Goal: Task Accomplishment & Management: Manage account settings

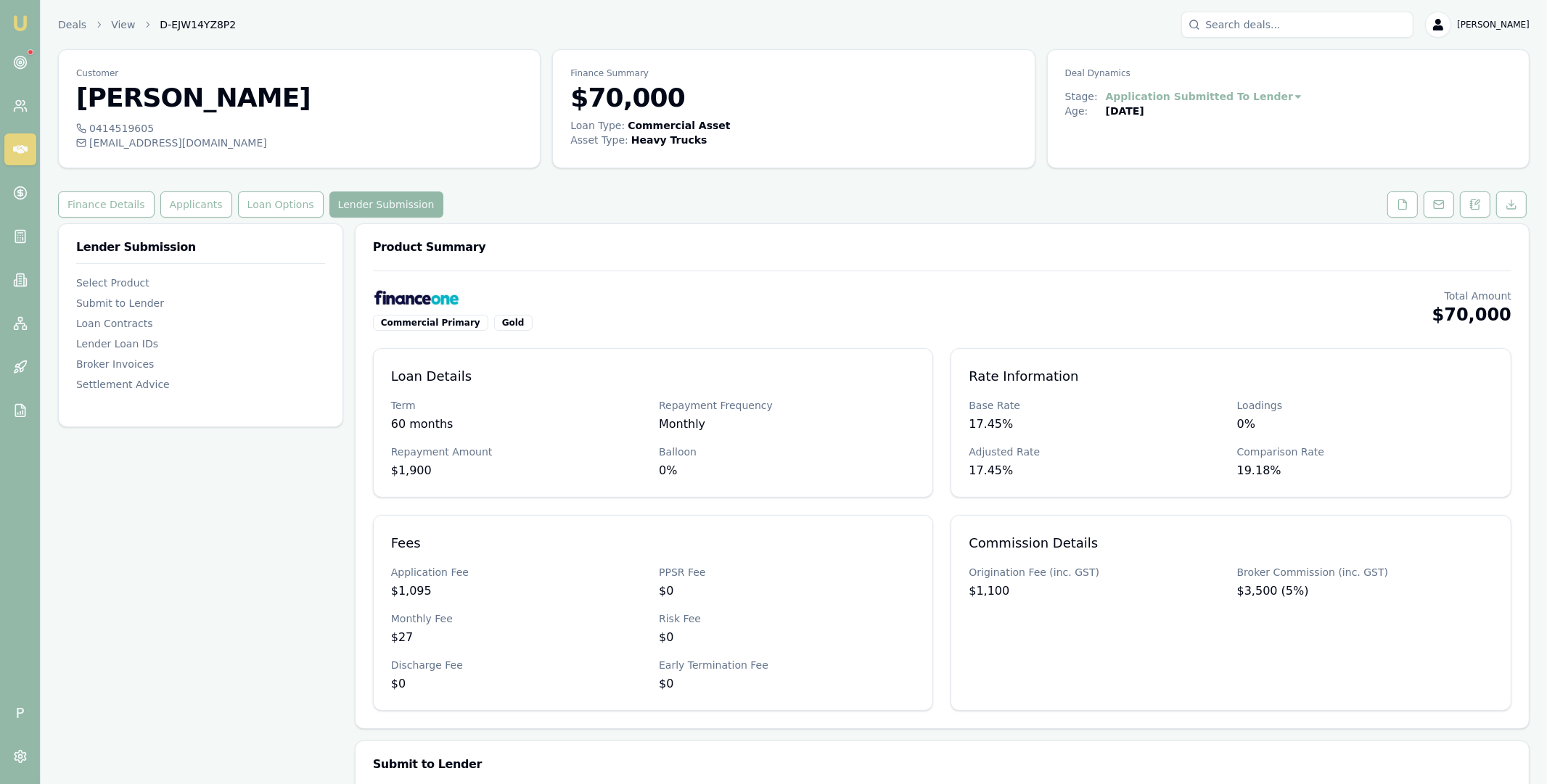
click at [1233, 31] on input "Search deals" at bounding box center [1297, 25] width 232 height 26
paste input "D-J9GXOECWN5"
type input "D-J9GXOECWN5"
click at [1257, 82] on p "0498383599" at bounding box center [1298, 77] width 220 height 14
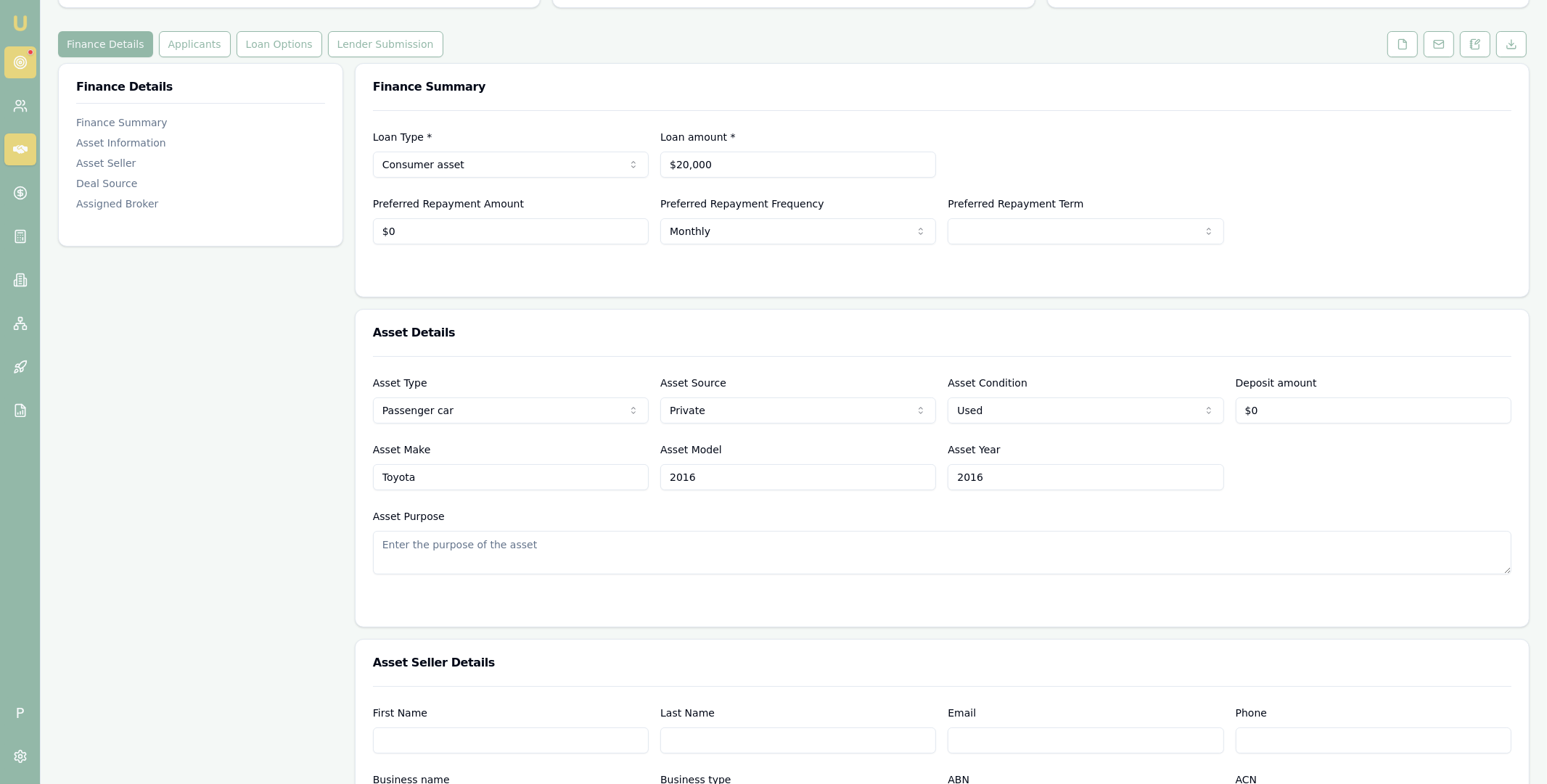
scroll to position [158, 0]
click at [25, 57] on icon at bounding box center [20, 61] width 14 height 14
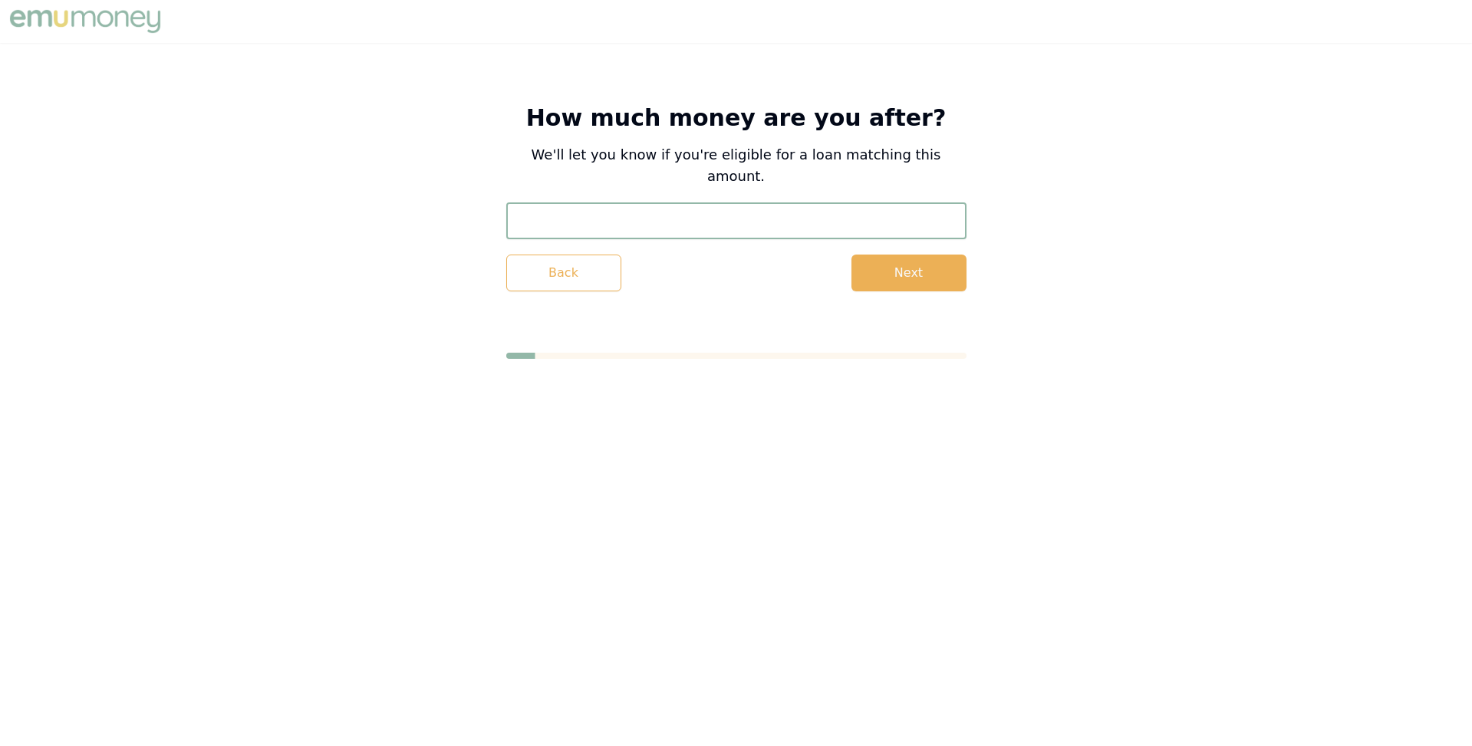
click at [664, 202] on input "text" at bounding box center [736, 220] width 460 height 37
type input "$50,000"
click at [867, 255] on button "Next" at bounding box center [908, 273] width 115 height 37
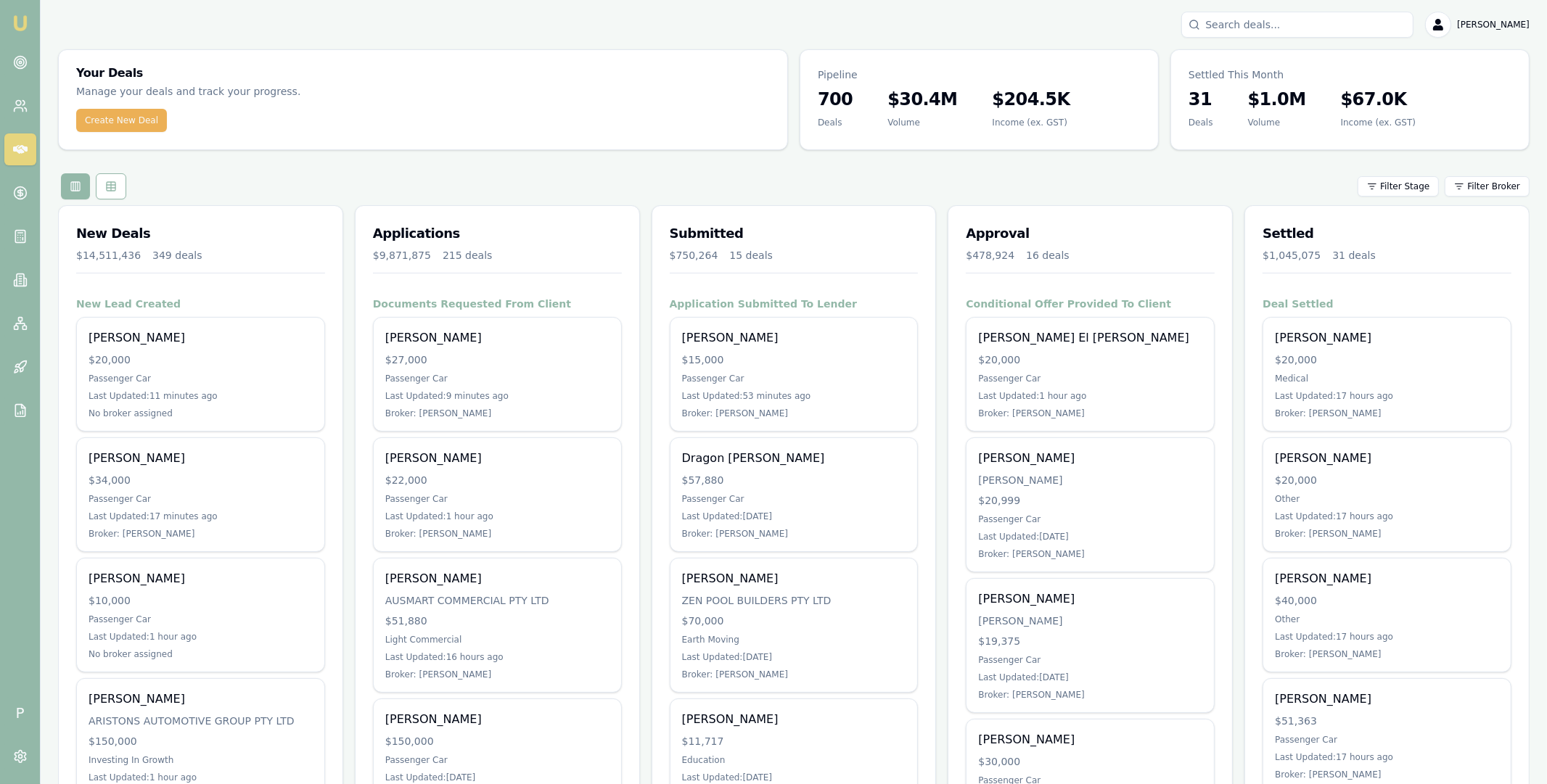
click at [1257, 27] on input "Search deals" at bounding box center [1297, 25] width 232 height 26
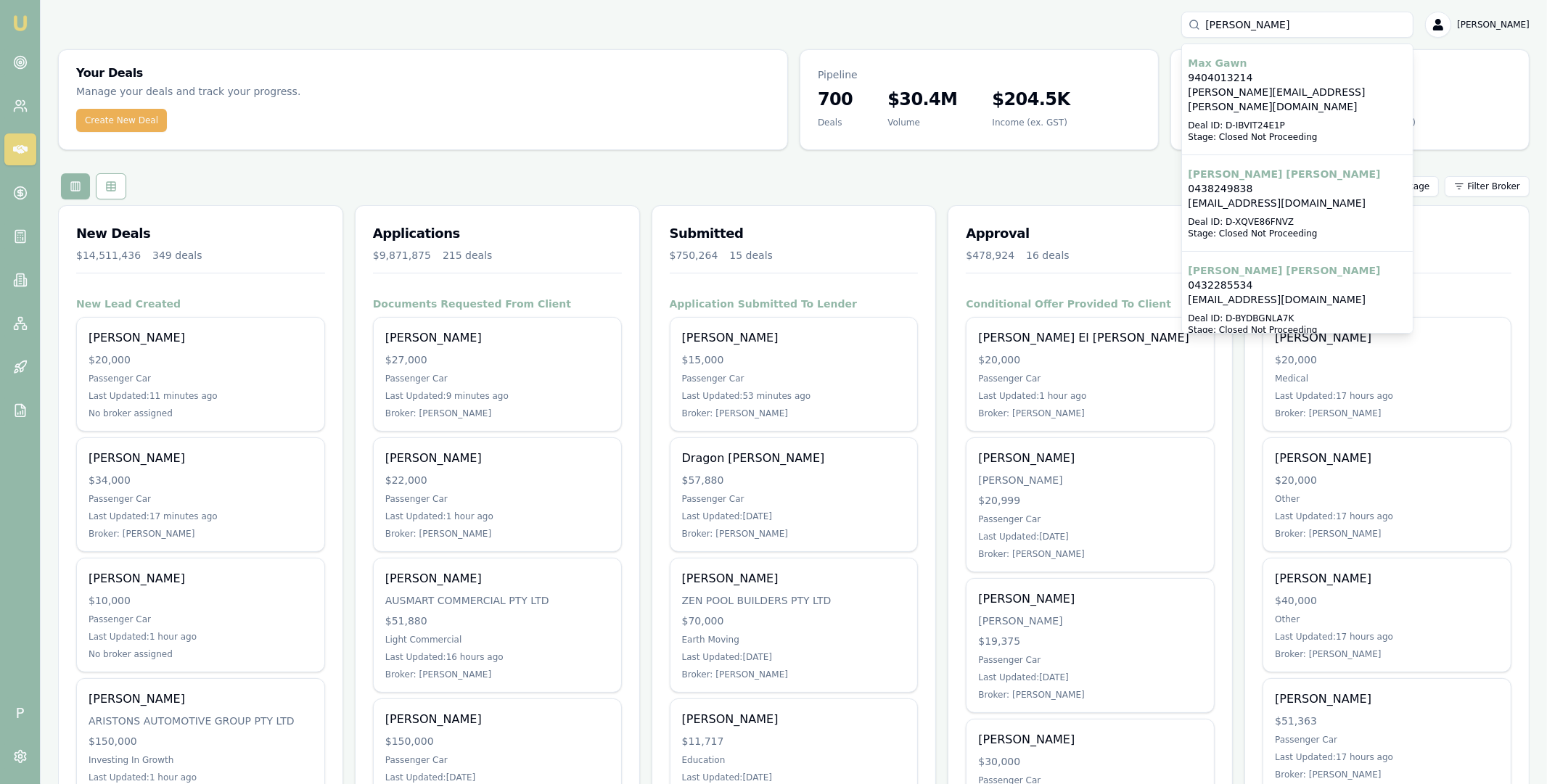
click at [1267, 20] on input "steven gaw" at bounding box center [1297, 25] width 232 height 26
type input "stephen gaw"
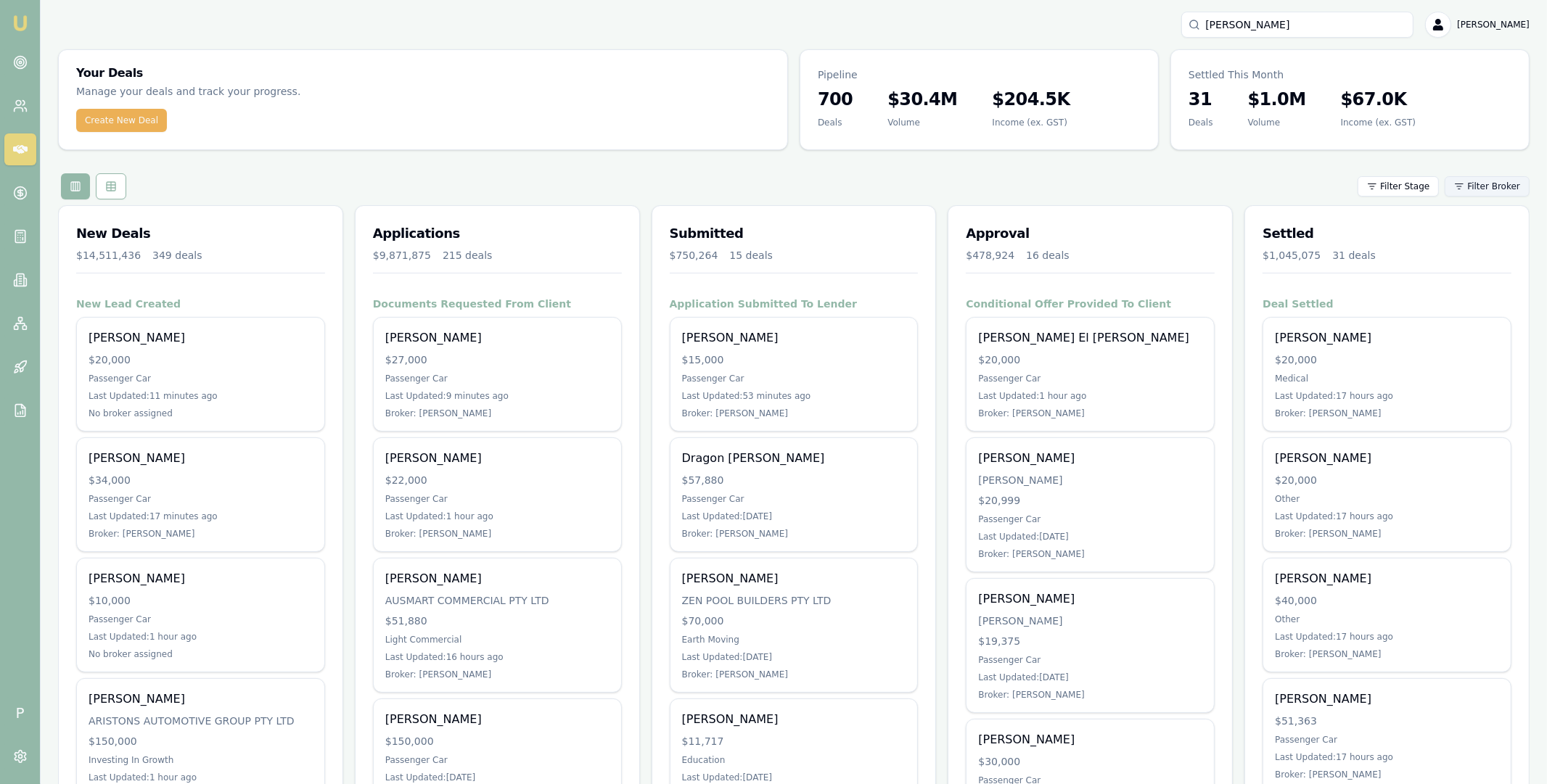
click at [1481, 188] on html "Emu Broker P stephen gaw Matt Leeburn Toggle Menu Your Deals Manage your deals …" at bounding box center [773, 392] width 1547 height 784
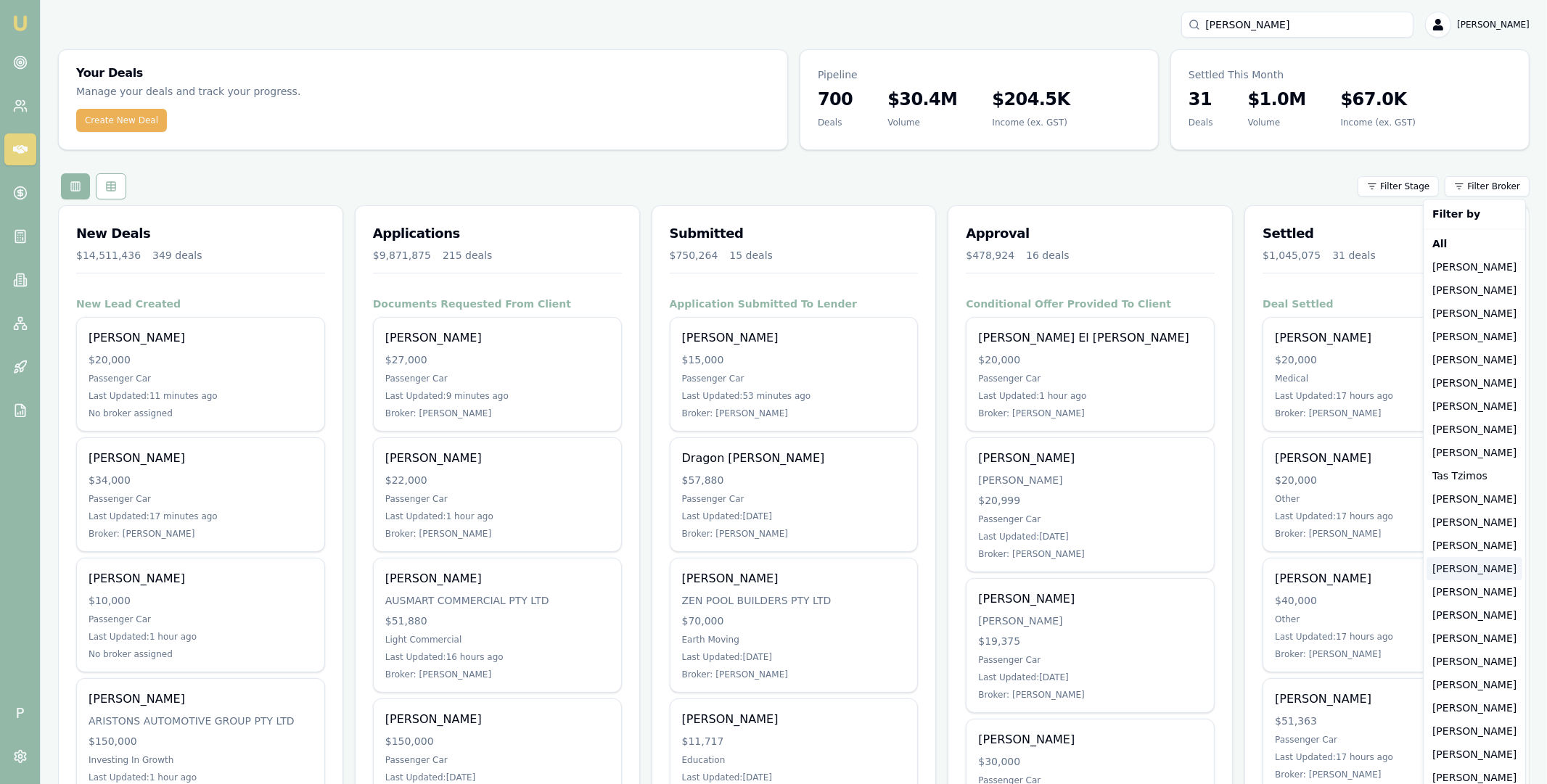
click at [1461, 568] on div "Erin Shield" at bounding box center [1474, 568] width 96 height 24
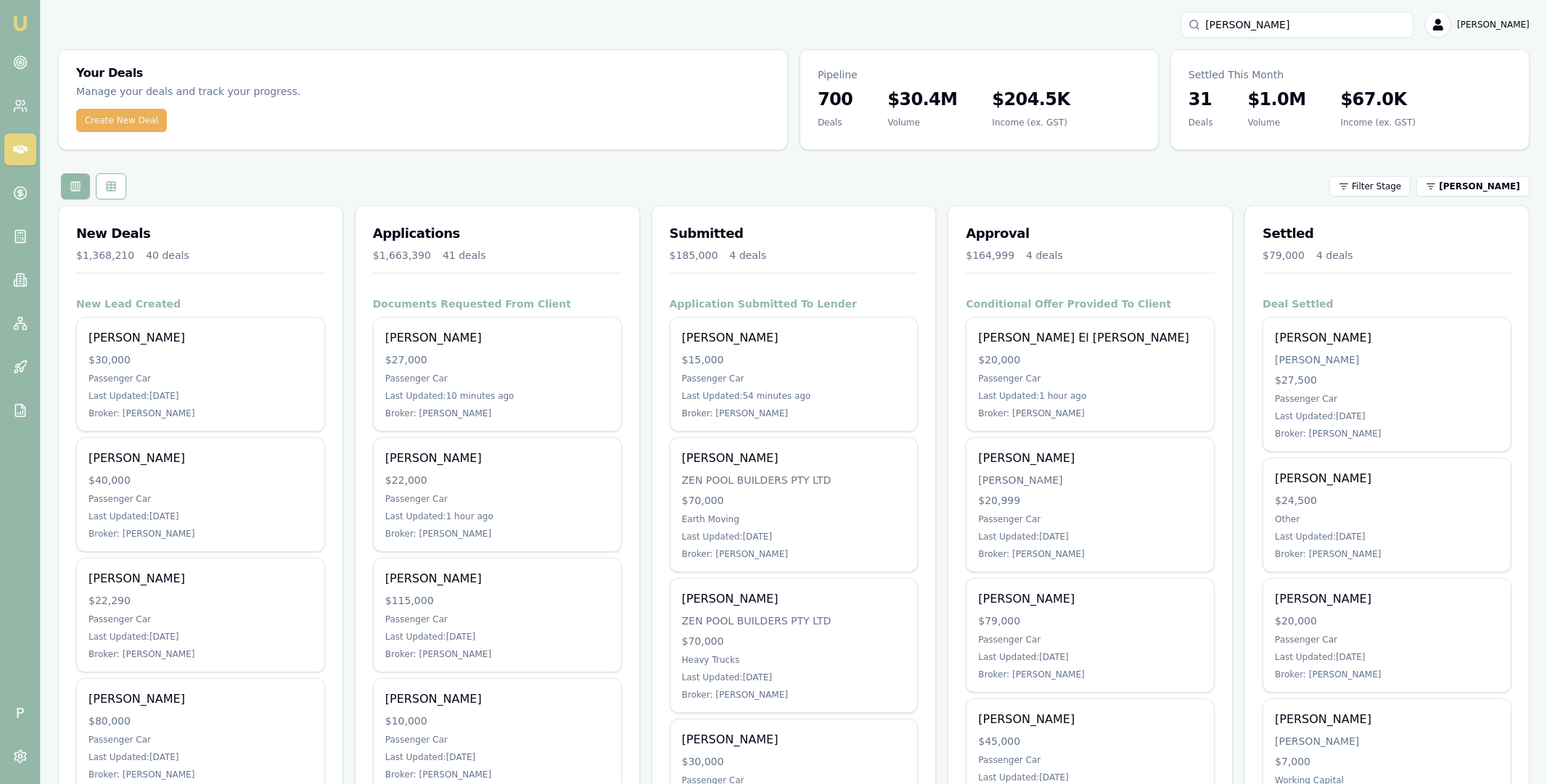
click at [1475, 198] on div "Filter Stage Erin Shield" at bounding box center [793, 186] width 1471 height 26
click at [1477, 183] on html "Emu Broker P stephen gaw Matt Leeburn Toggle Menu Your Deals Manage your deals …" at bounding box center [773, 392] width 1547 height 784
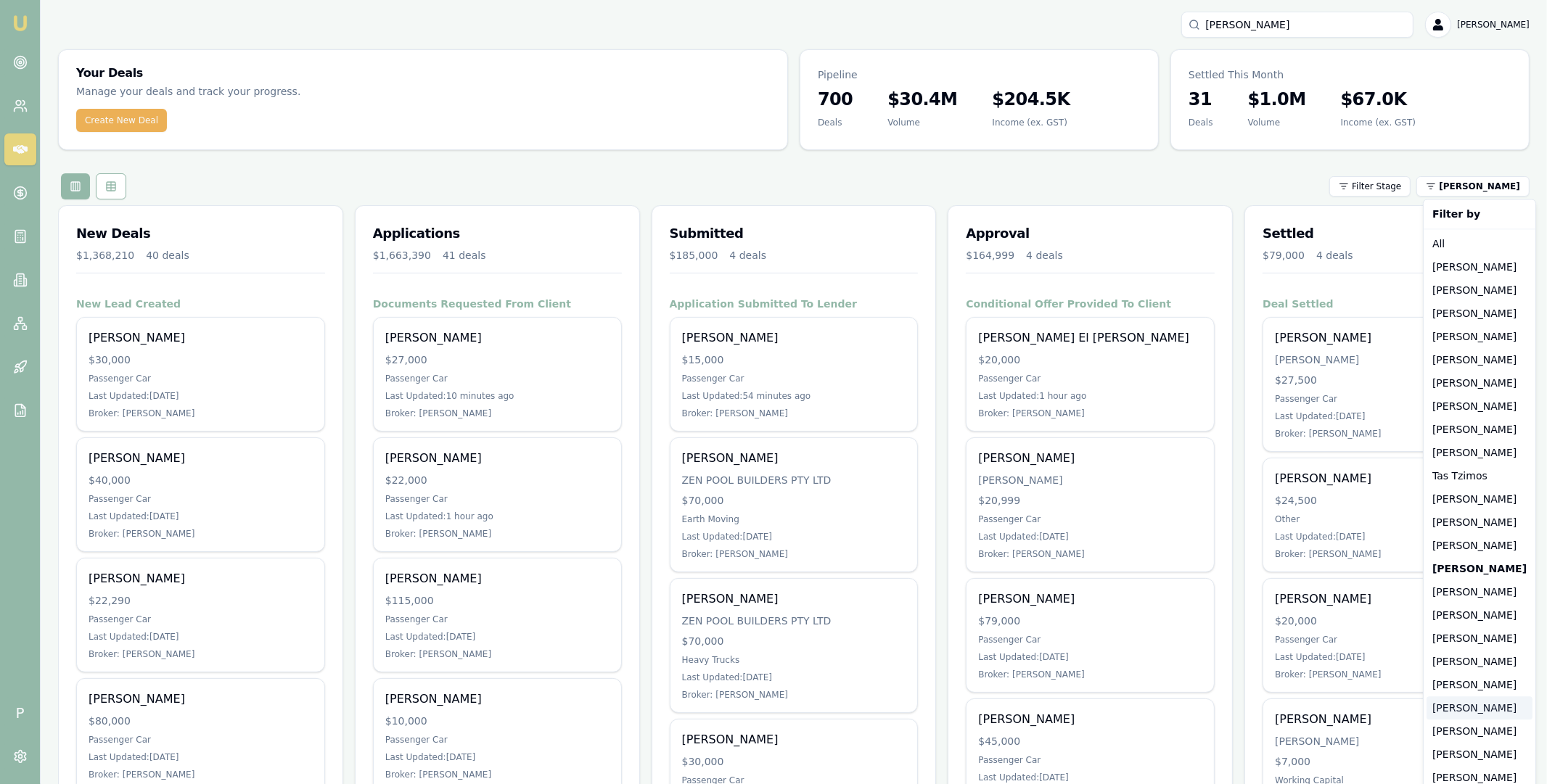
click at [1466, 709] on div "Robyn Adams" at bounding box center [1480, 707] width 106 height 24
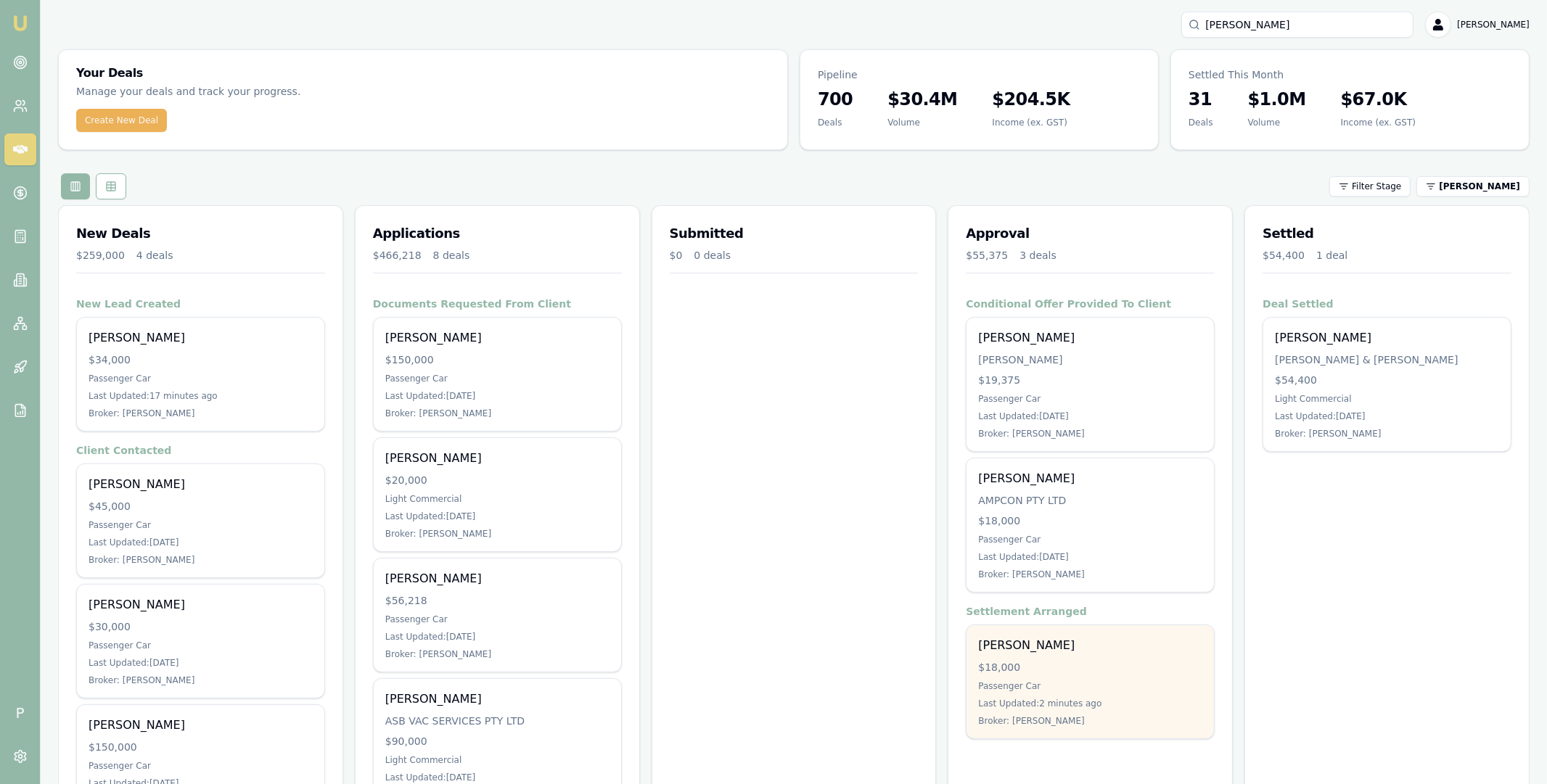
click at [1116, 660] on div "$18,000" at bounding box center [1090, 667] width 224 height 14
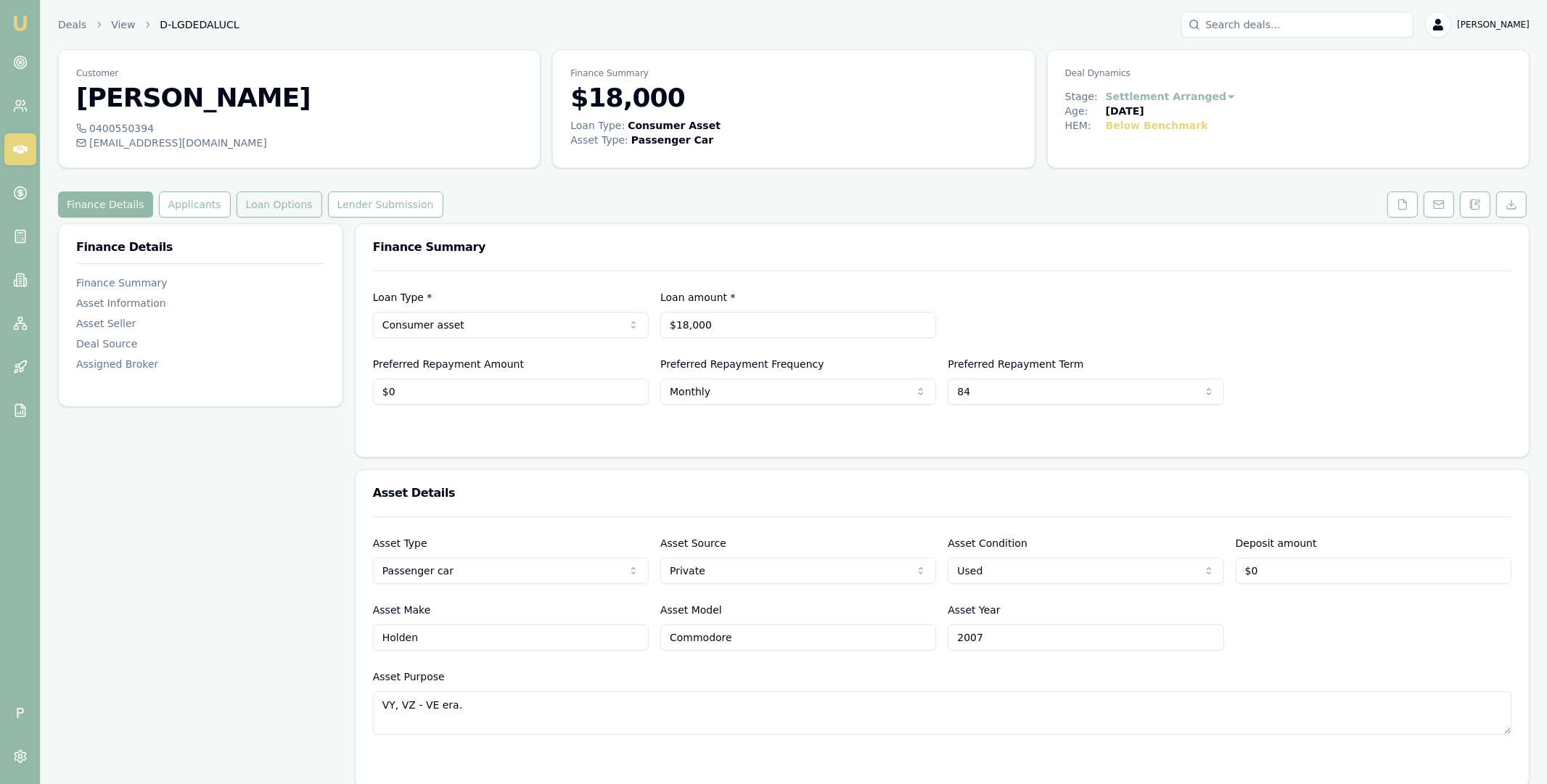
click at [296, 206] on button "Loan Options" at bounding box center [279, 204] width 86 height 26
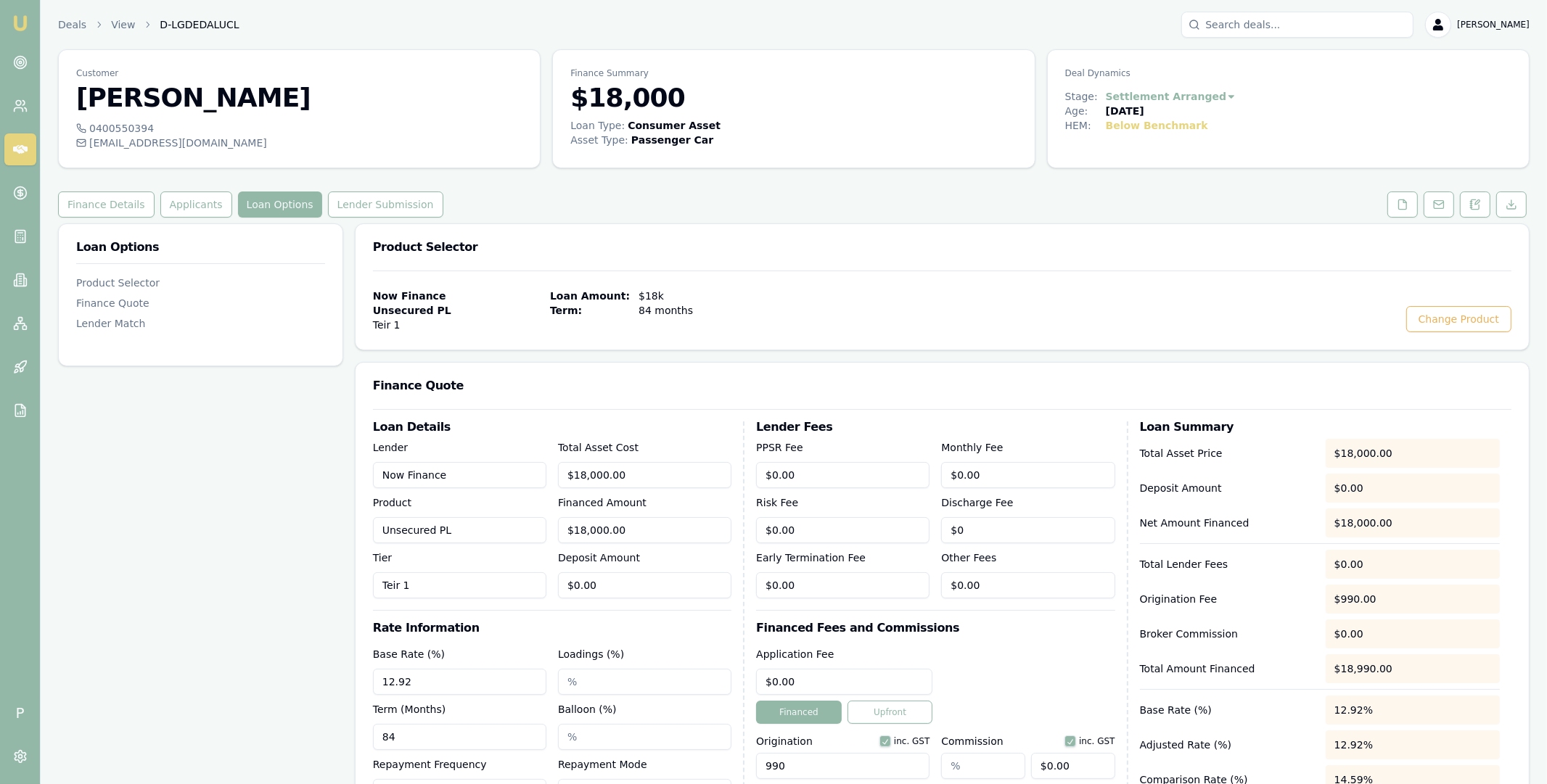
scroll to position [129, 0]
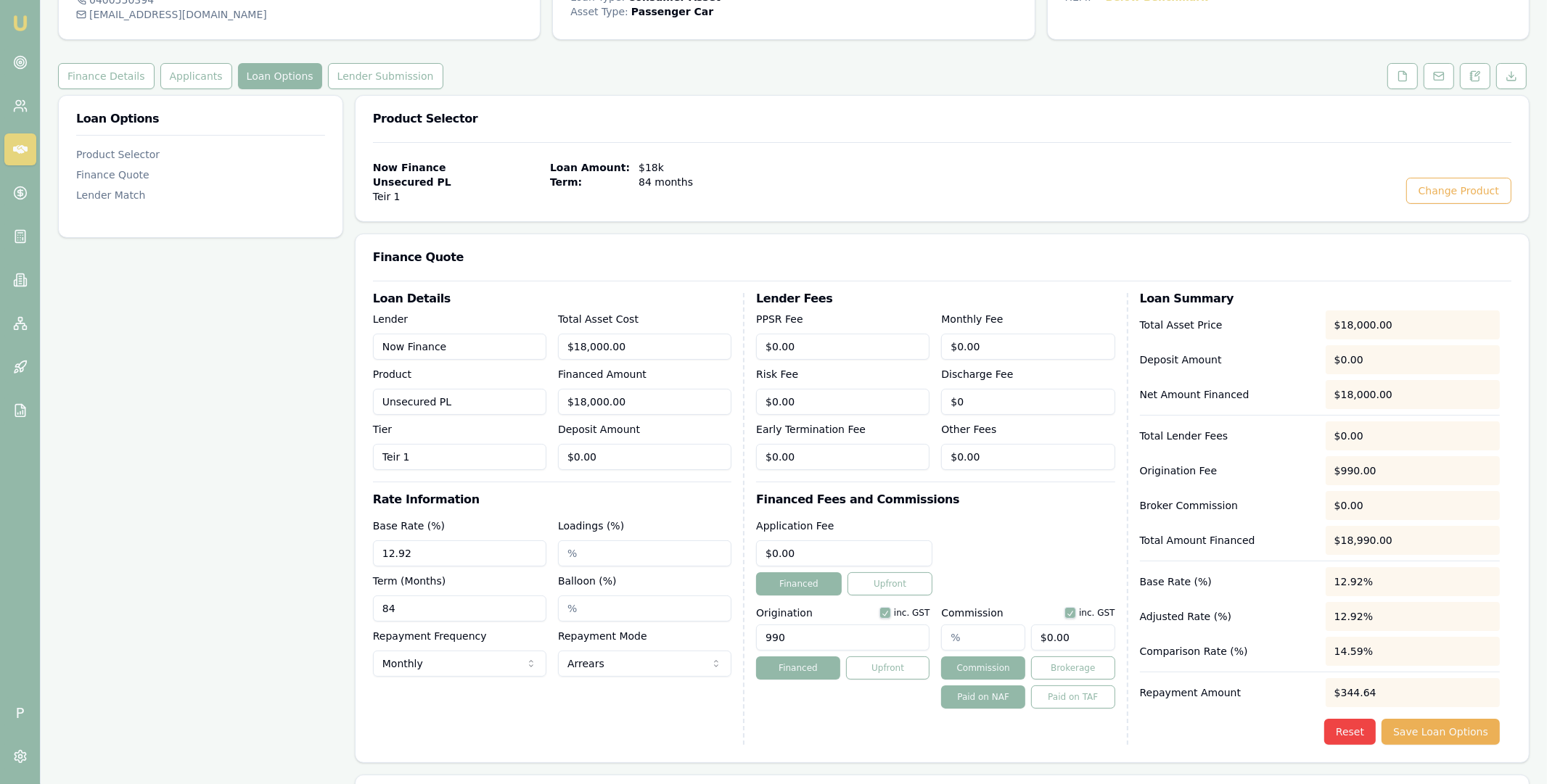
click at [992, 638] on input "text" at bounding box center [983, 637] width 84 height 26
type input "4"
type input "$720.00"
type input "4.00%"
click at [1012, 540] on div "Application Fee $0.00 Financed Upfront" at bounding box center [935, 556] width 359 height 78
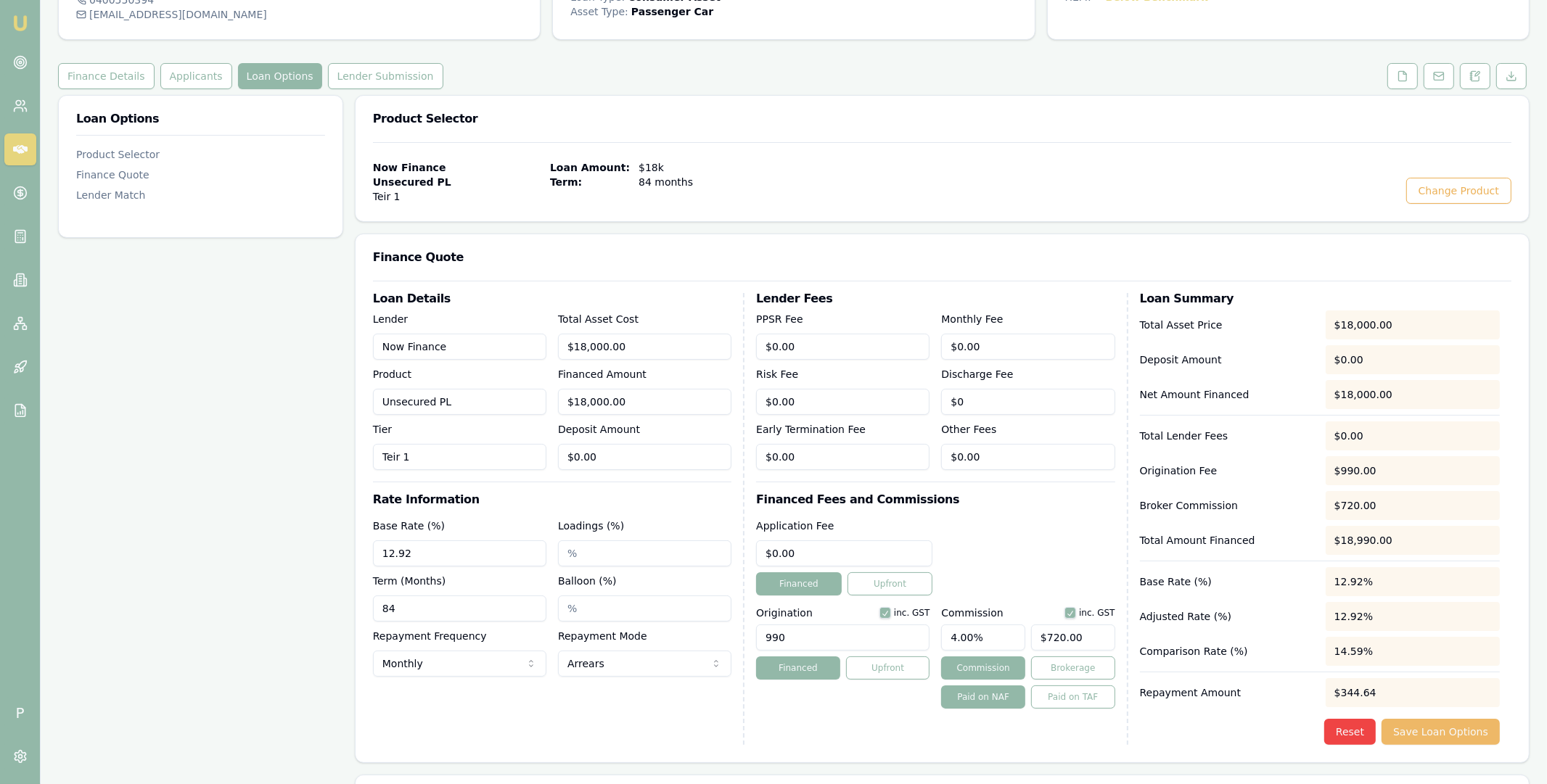
click at [1462, 729] on button "Save Loan Options" at bounding box center [1440, 732] width 118 height 26
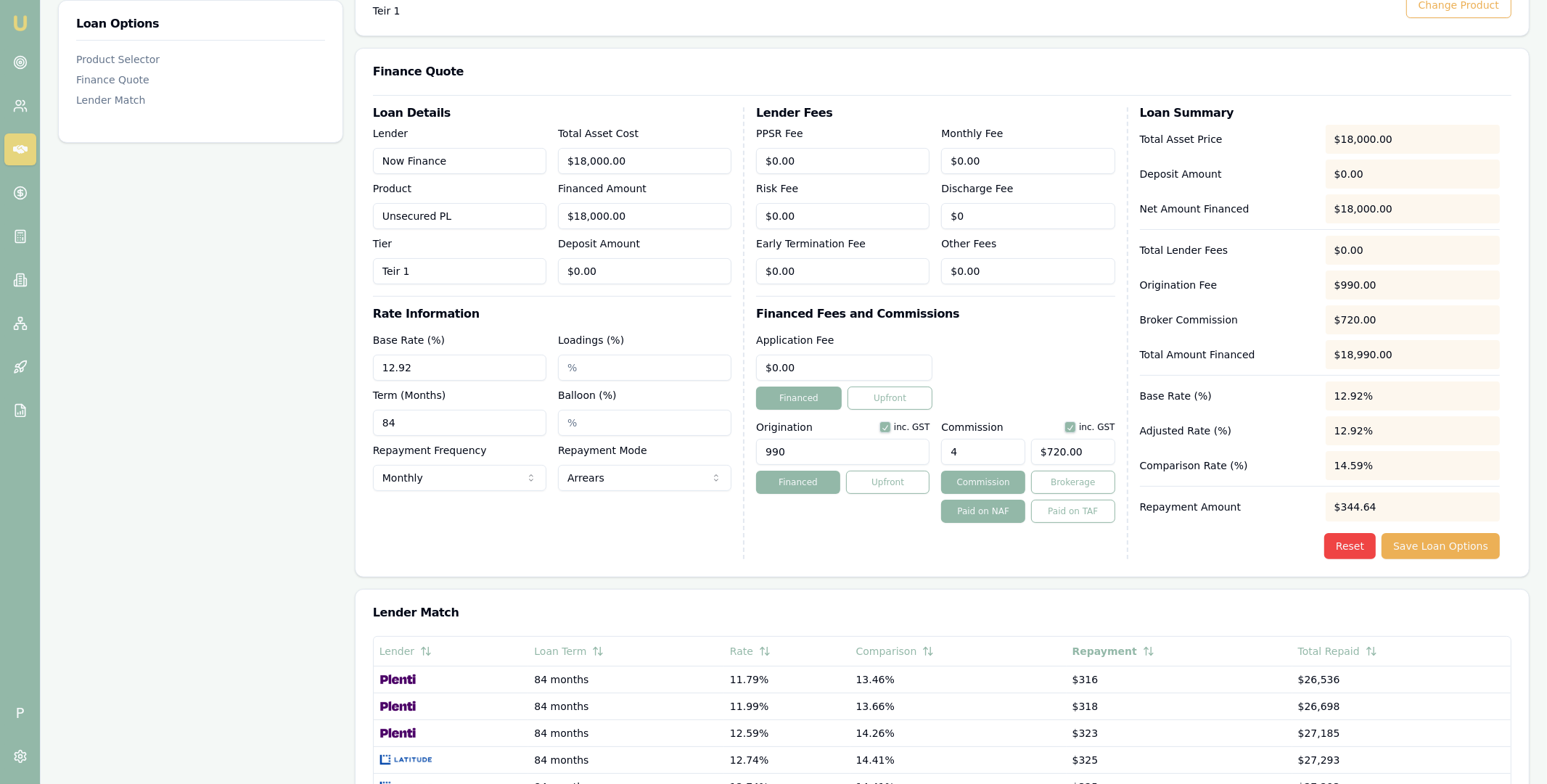
scroll to position [298, 0]
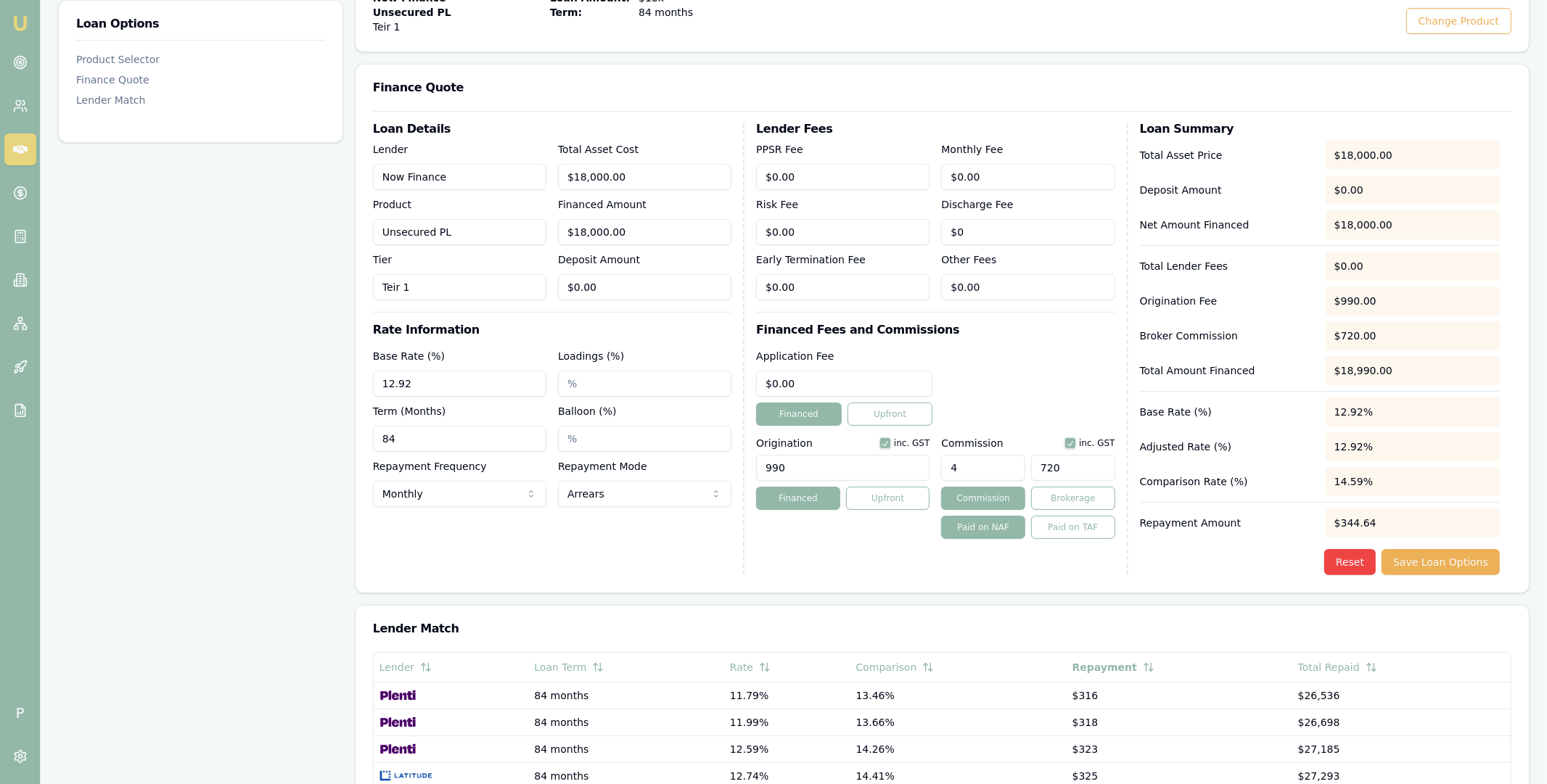
click at [1052, 469] on input "720" at bounding box center [1073, 468] width 84 height 26
click at [1061, 468] on input "720" at bounding box center [1073, 468] width 84 height 26
type input "$720.00"
click at [1039, 427] on div "Lender Fees PPSR Fee $0.00 Monthly Fee $0.00 Risk Fee $0.00 Discharge Fee $0 Ea…" at bounding box center [941, 349] width 372 height 452
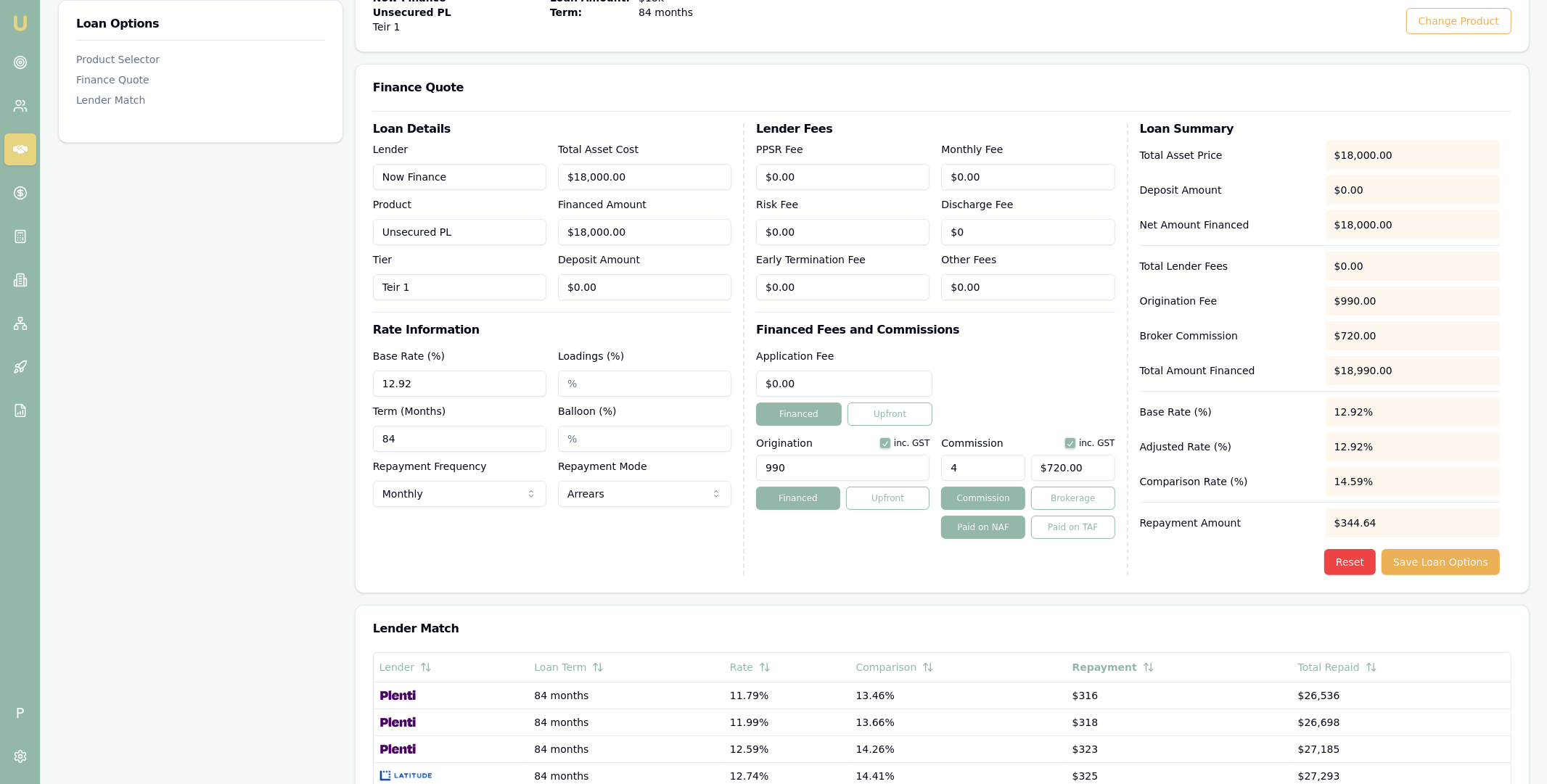
click at [976, 463] on input "4" at bounding box center [983, 468] width 84 height 26
drag, startPoint x: 970, startPoint y: 464, endPoint x: 949, endPoint y: 464, distance: 21.0
click at [949, 464] on input "4" at bounding box center [983, 468] width 84 height 26
click at [1011, 403] on div "Application Fee $0.00 Financed Upfront" at bounding box center [935, 386] width 359 height 78
click at [976, 469] on input "4.00%" at bounding box center [983, 468] width 84 height 26
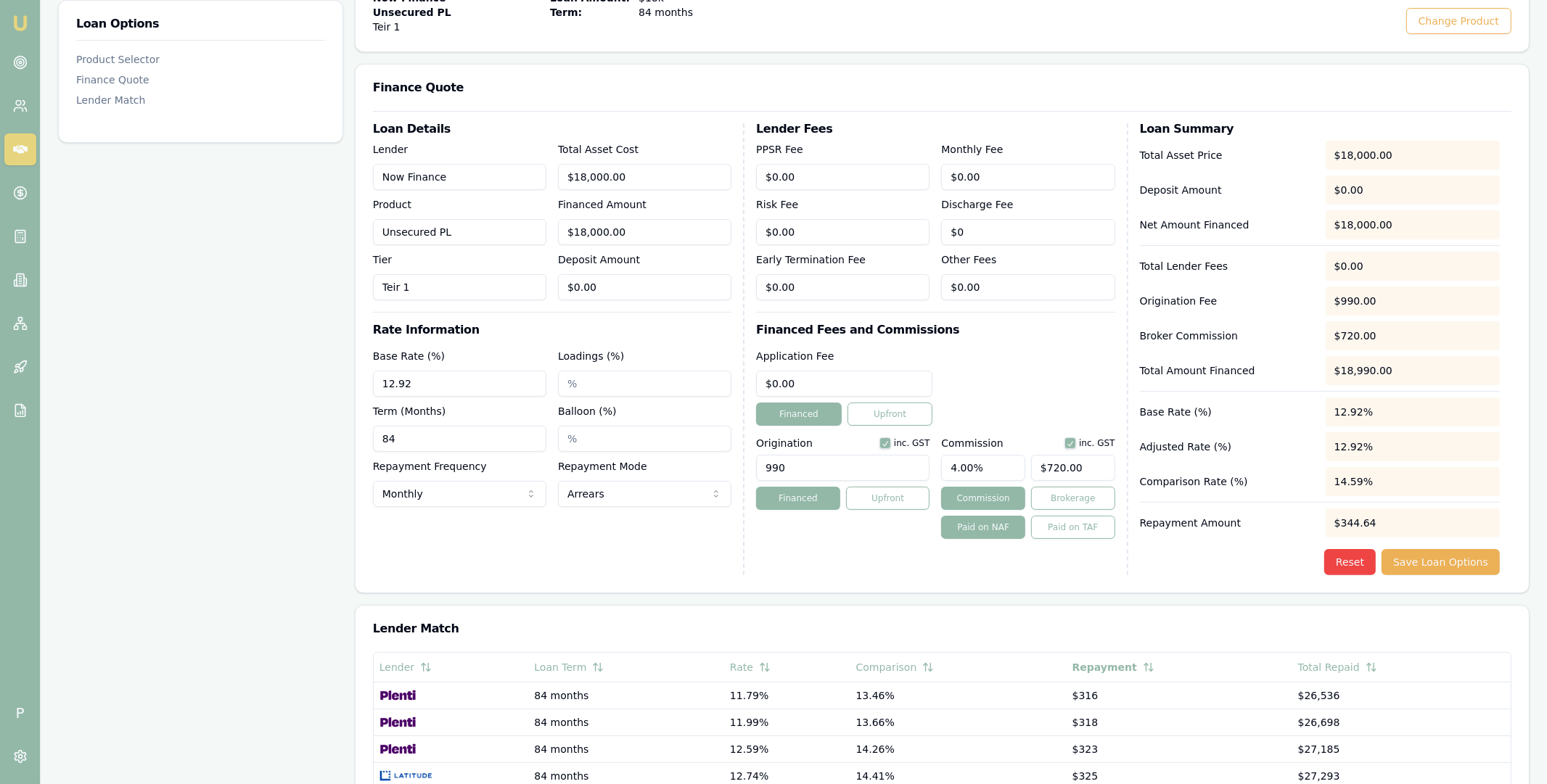
click at [976, 469] on input "4.00%" at bounding box center [983, 468] width 84 height 26
click at [987, 396] on div "Application Fee $0.00 Financed Upfront" at bounding box center [935, 386] width 359 height 78
click at [969, 464] on input "4.00%" at bounding box center [983, 468] width 84 height 26
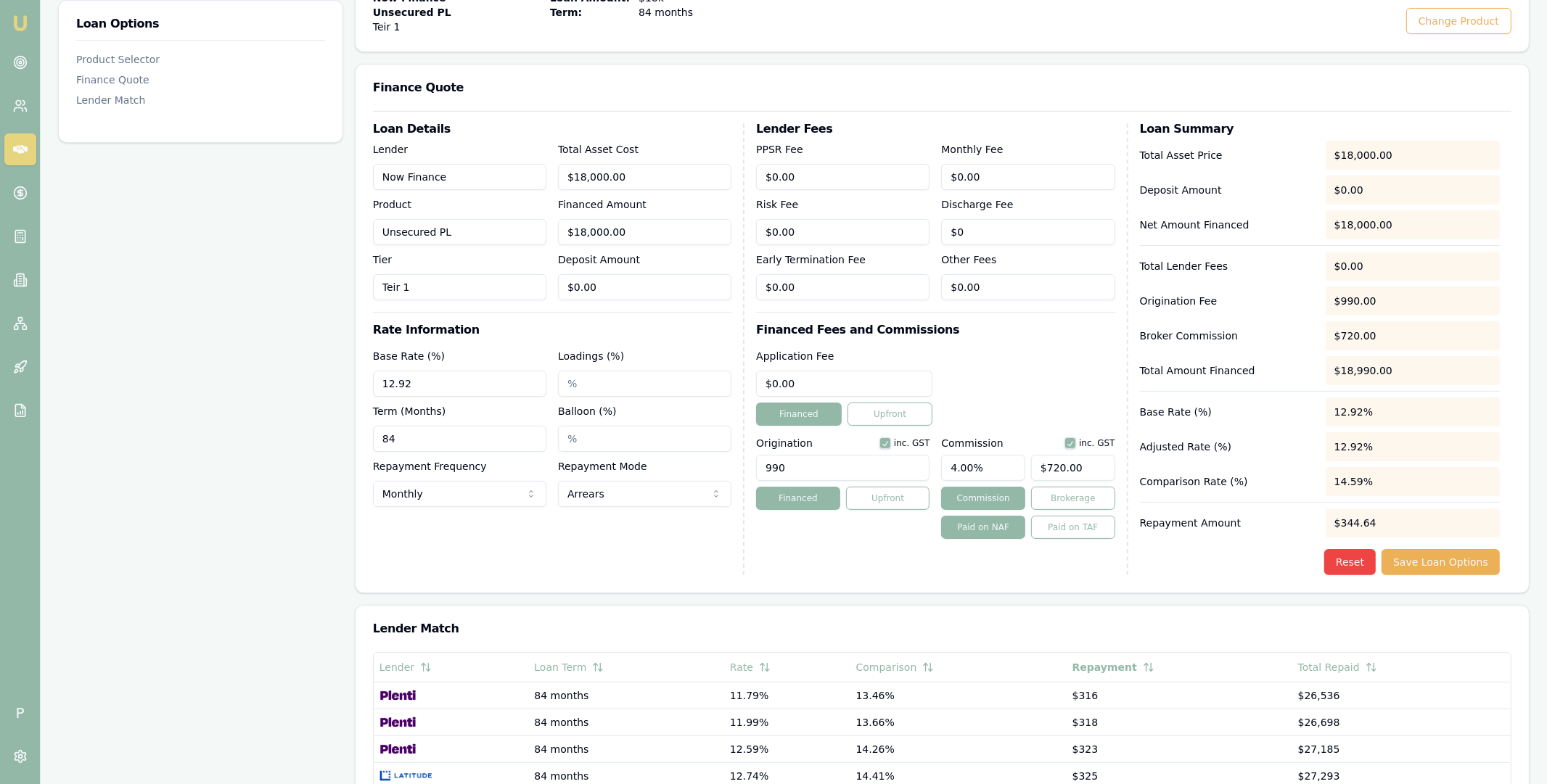
type input "0"
type input "$0.00"
type input "0"
click at [1011, 363] on div "Application Fee $0.00 Financed Upfront" at bounding box center [935, 386] width 359 height 78
click at [1451, 559] on button "Save Loan Options" at bounding box center [1440, 563] width 118 height 26
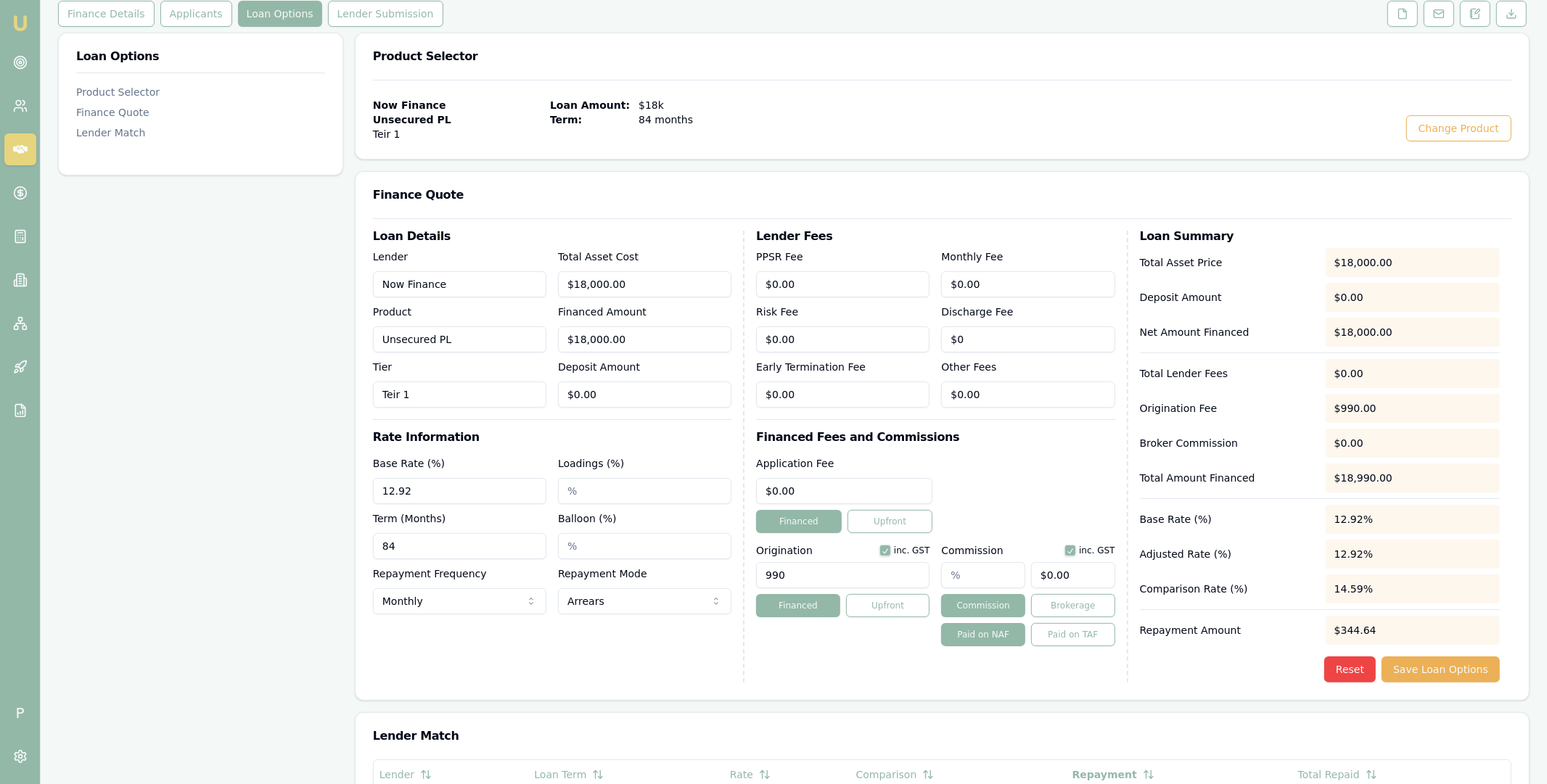
scroll to position [0, 0]
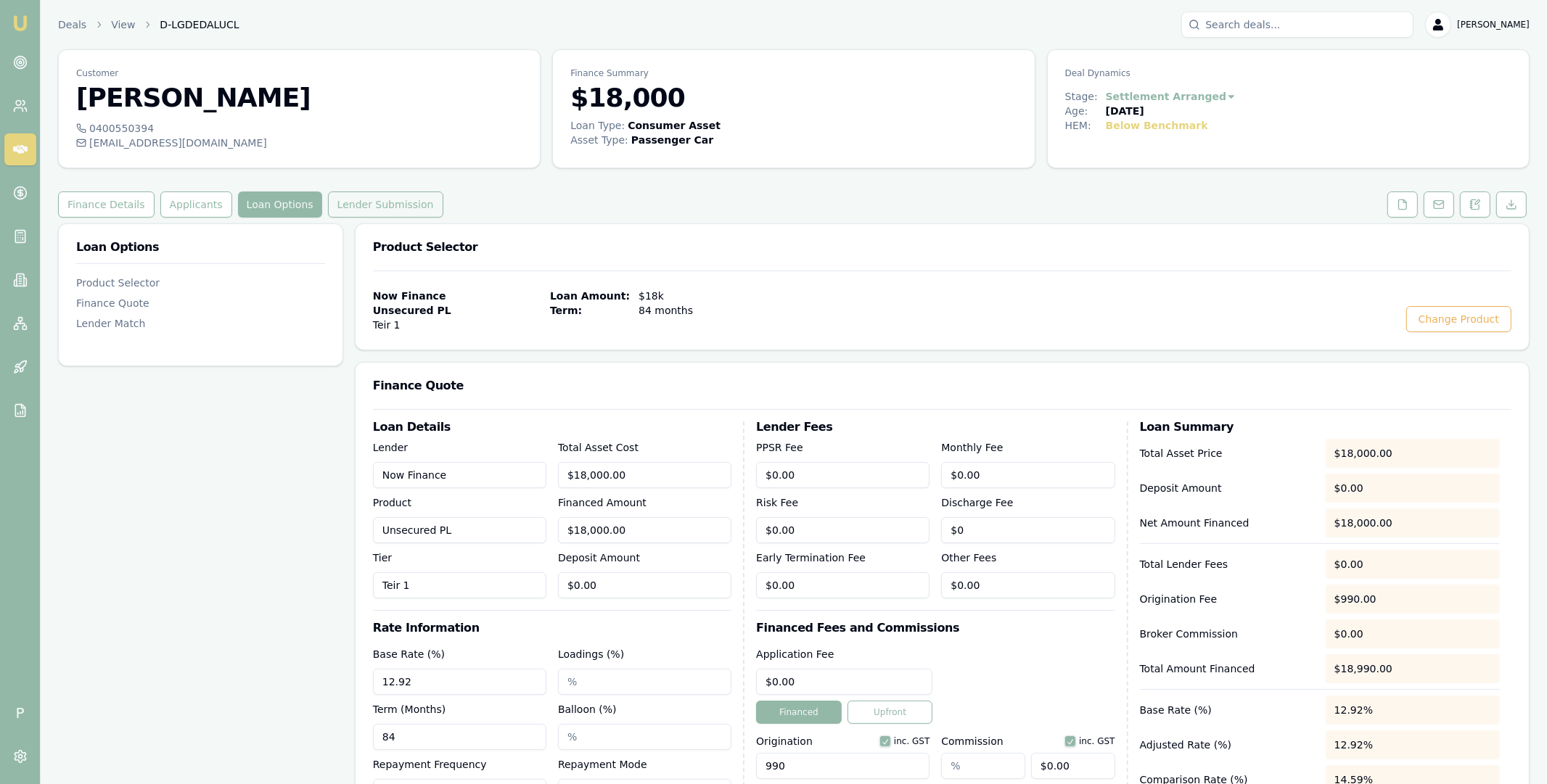
click at [401, 207] on button "Lender Submission" at bounding box center [386, 204] width 115 height 26
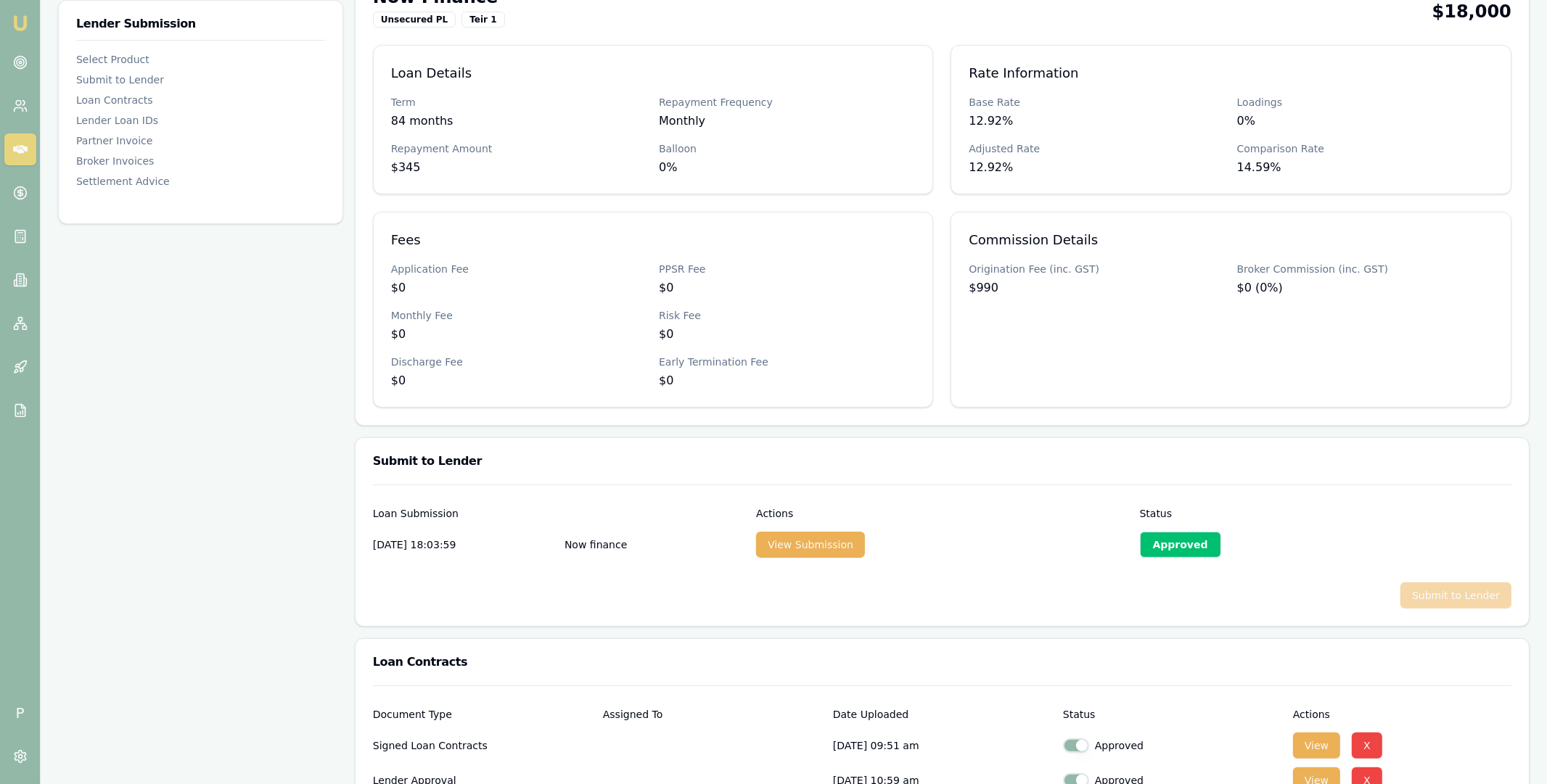
scroll to position [320, 0]
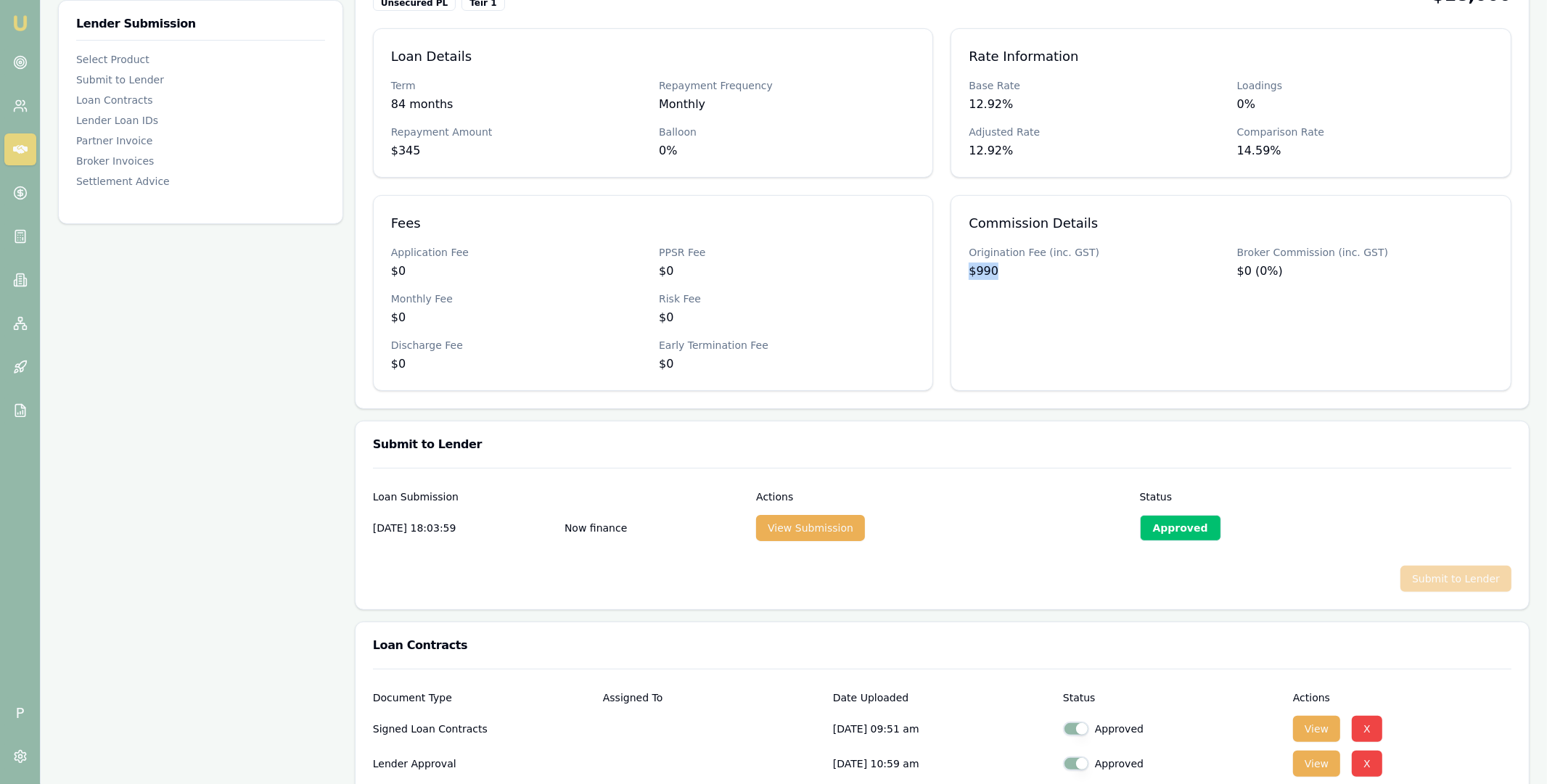
drag, startPoint x: 972, startPoint y: 272, endPoint x: 1019, endPoint y: 272, distance: 47.0
click at [1019, 272] on div "$990" at bounding box center [1097, 271] width 256 height 17
click at [1021, 282] on div "Commission Details Origination Fee (inc. GST) $990 Broker Commission (inc. GST)…" at bounding box center [1231, 292] width 561 height 196
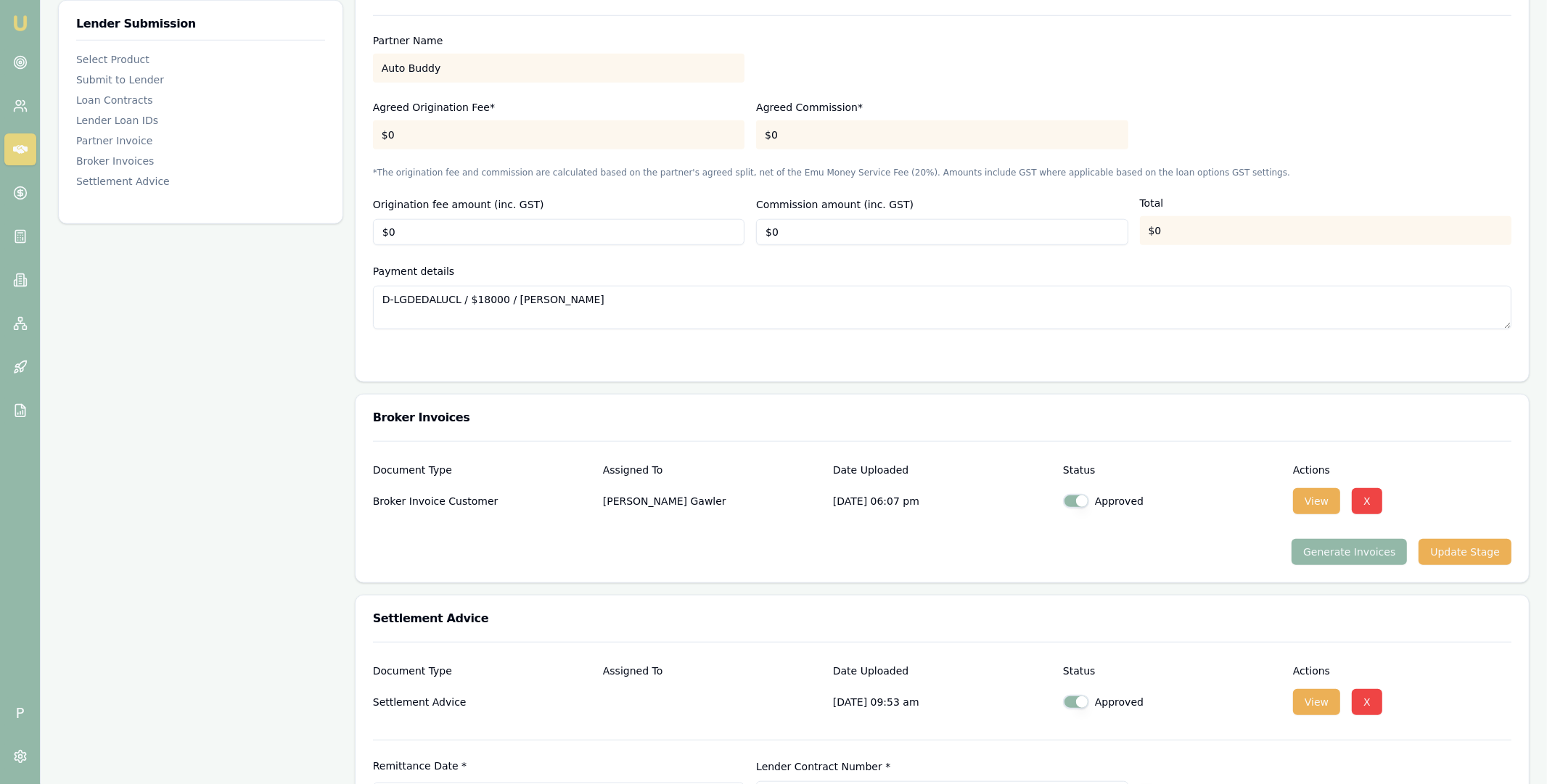
scroll to position [1300, 0]
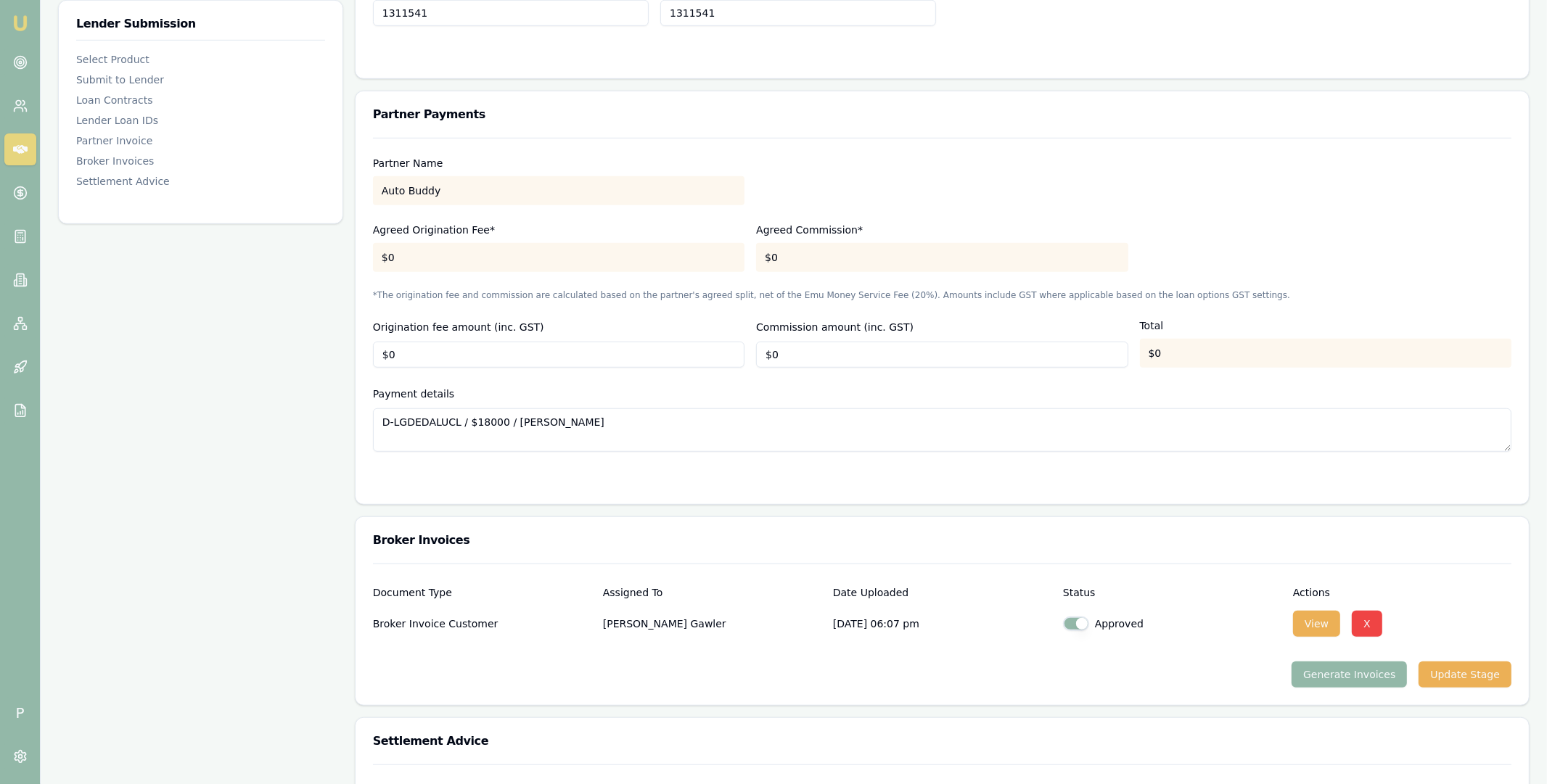
click at [360, 325] on div "Partner Name Auto Buddy Agreed Origination Fee* $0 Agreed Commission* $0 *The o…" at bounding box center [942, 321] width 1173 height 366
click at [376, 327] on label "Origination fee amount (inc. GST)" at bounding box center [458, 327] width 171 height 11
click at [376, 341] on input "$0" at bounding box center [558, 355] width 372 height 26
click at [374, 329] on label "Origination fee amount (inc. GST)" at bounding box center [458, 327] width 171 height 11
click at [374, 341] on input "$0" at bounding box center [558, 355] width 372 height 26
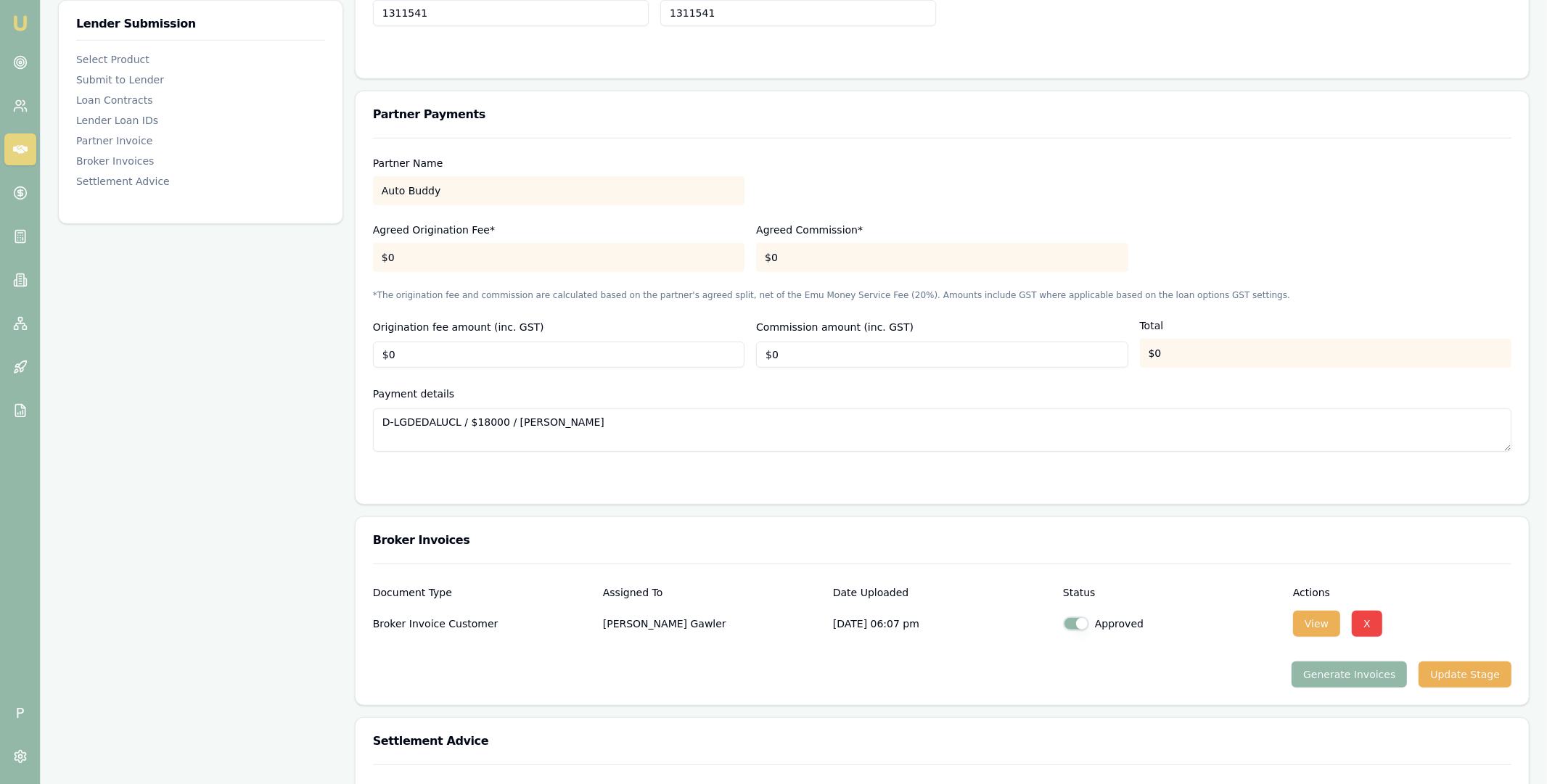
click at [562, 328] on div "Origination fee amount (inc. GST) $0" at bounding box center [558, 343] width 372 height 49
click at [368, 113] on div "Partner Payments" at bounding box center [942, 114] width 1173 height 46
drag, startPoint x: 374, startPoint y: 113, endPoint x: 497, endPoint y: 207, distance: 154.8
click at [497, 207] on div "Partner Payments Partner Name Auto Buddy Agreed Origination Fee* $0 Agreed Comm…" at bounding box center [942, 298] width 1175 height 414
click at [511, 219] on div "Partner Name Auto Buddy Agreed Origination Fee* $0 Agreed Commission* $0 *The o…" at bounding box center [941, 295] width 1138 height 314
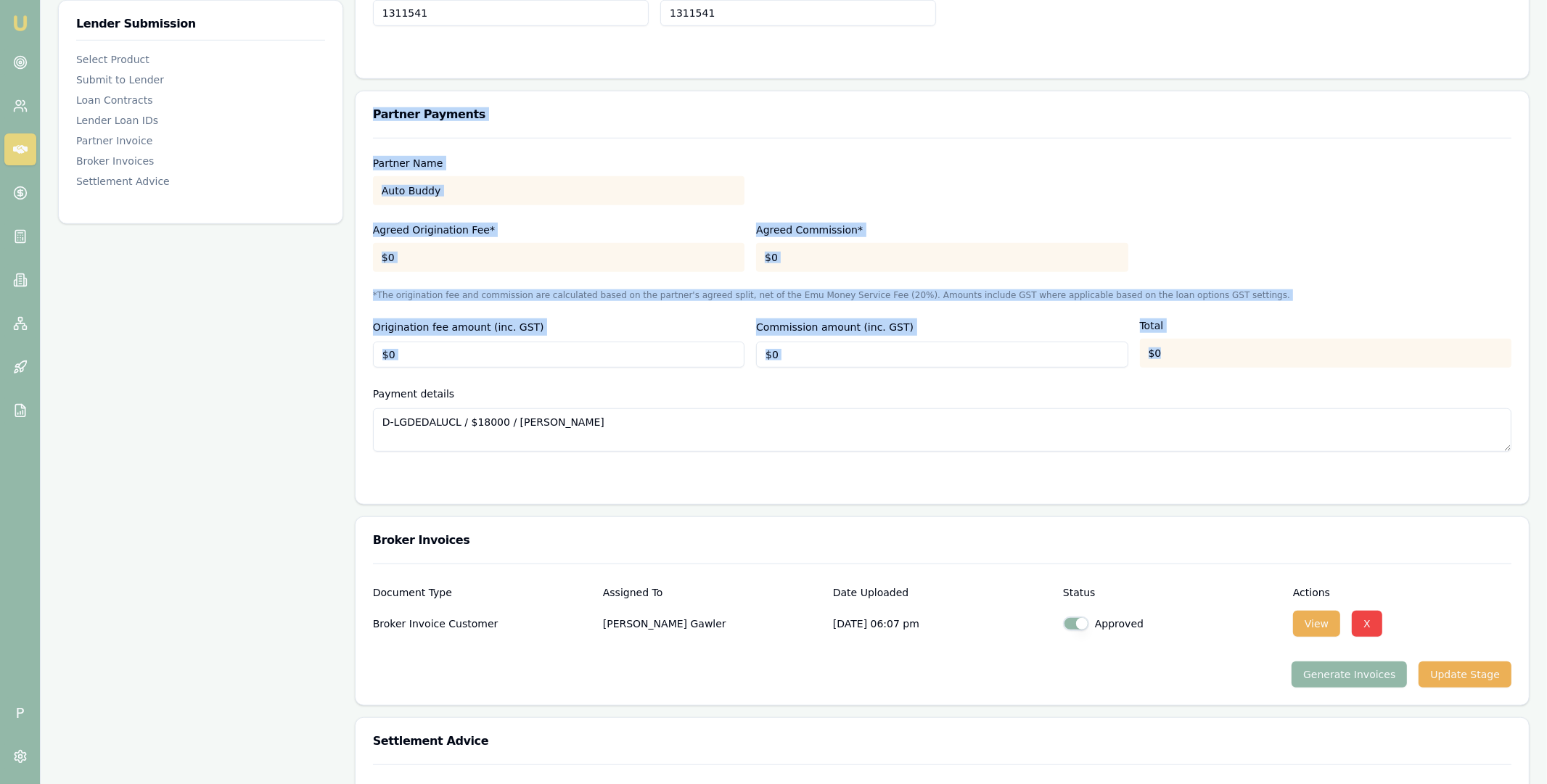
drag, startPoint x: 373, startPoint y: 113, endPoint x: 555, endPoint y: 419, distance: 356.0
click at [555, 420] on div "Partner Payments Partner Name Auto Buddy Agreed Origination Fee* $0 Agreed Comm…" at bounding box center [942, 298] width 1175 height 414
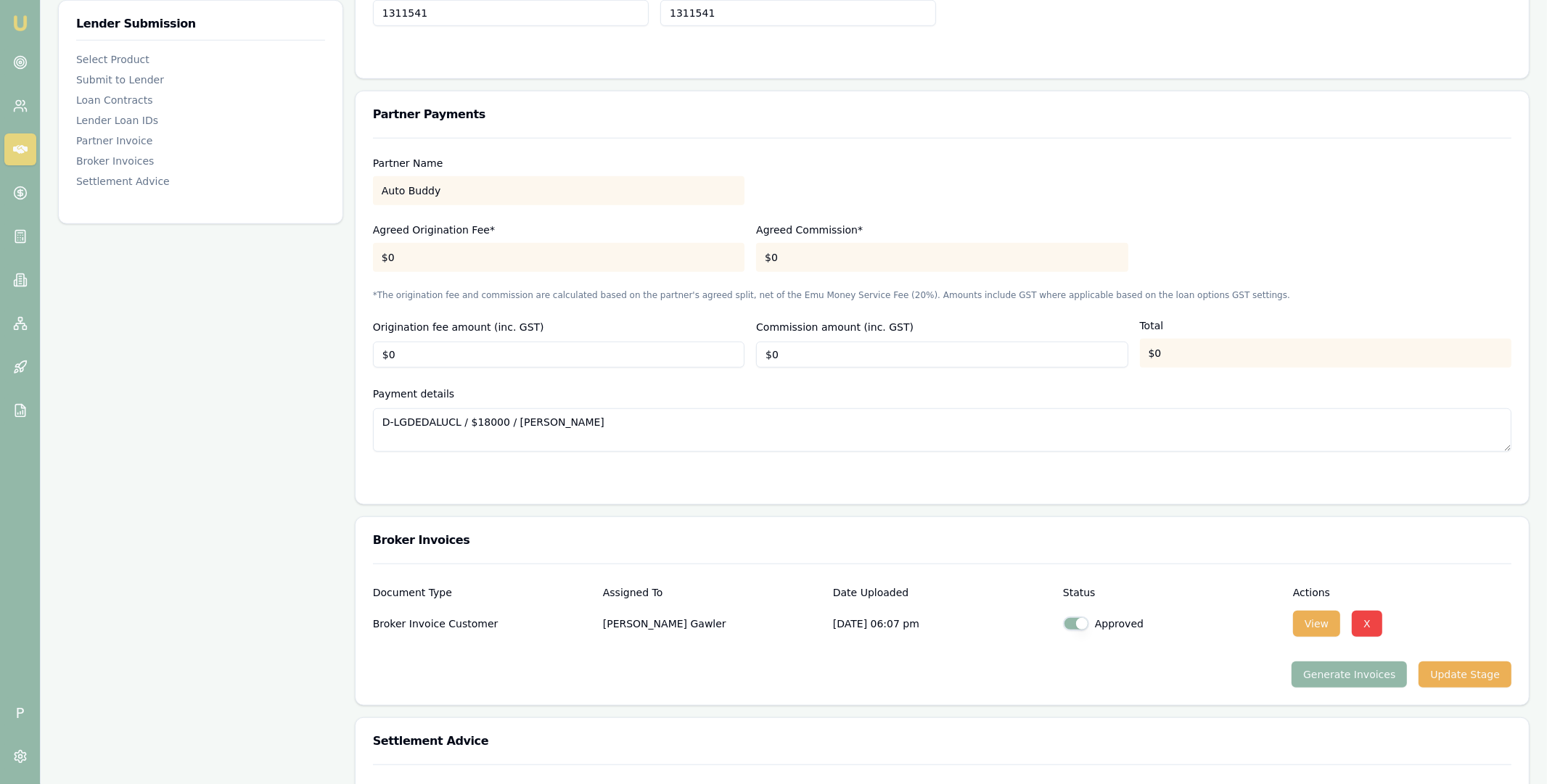
click at [569, 482] on div at bounding box center [941, 480] width 1138 height 11
drag, startPoint x: 382, startPoint y: 192, endPoint x: 454, endPoint y: 191, distance: 72.0
click at [454, 191] on div "Auto Buddy" at bounding box center [558, 190] width 372 height 29
click at [441, 190] on div "Auto Buddy" at bounding box center [558, 190] width 372 height 29
drag, startPoint x: 382, startPoint y: 191, endPoint x: 442, endPoint y: 190, distance: 60.0
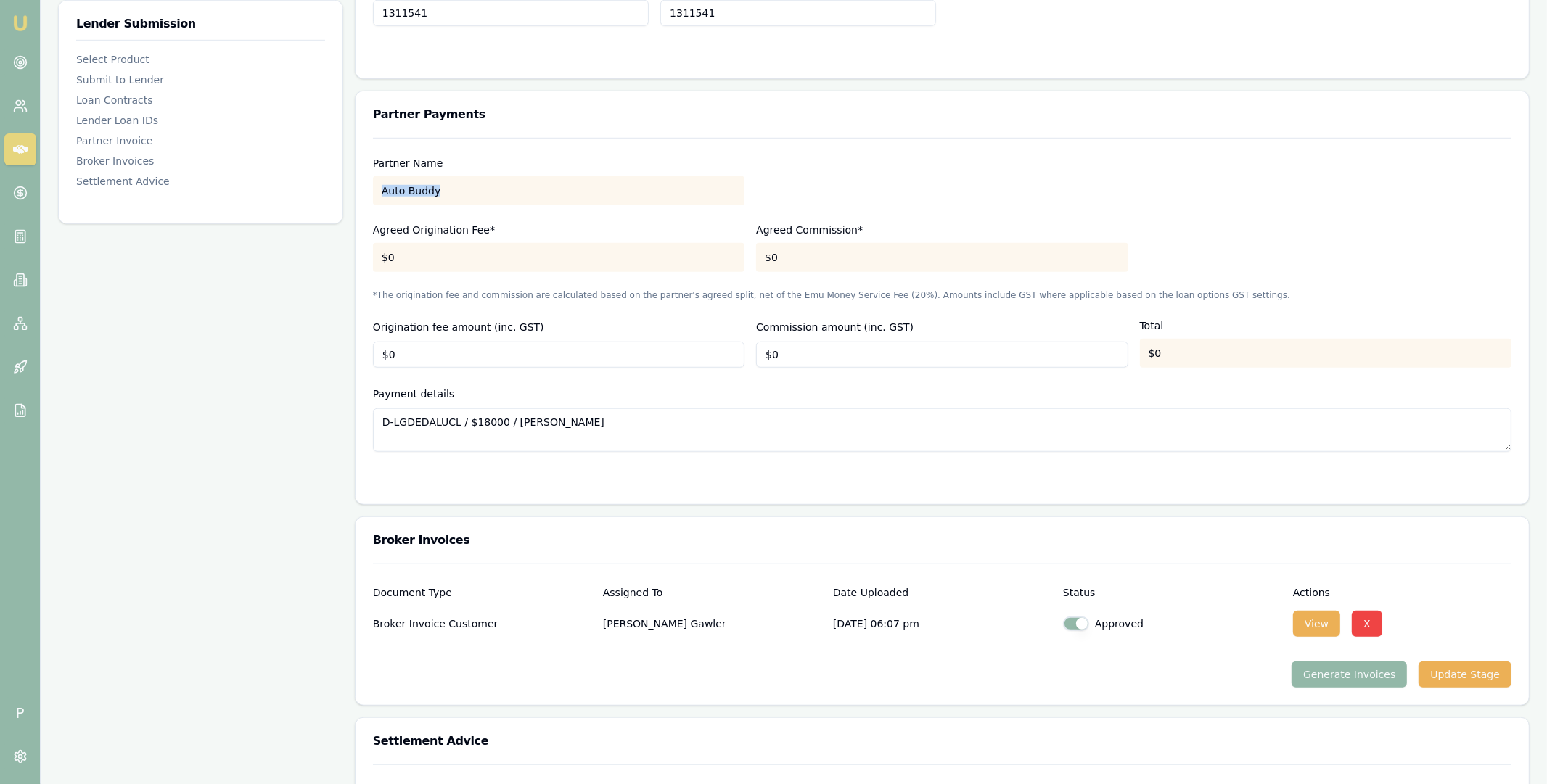
click at [442, 190] on div "Auto Buddy" at bounding box center [558, 190] width 372 height 29
click at [453, 188] on div "Auto Buddy" at bounding box center [558, 190] width 372 height 29
click at [380, 193] on div "Auto Buddy" at bounding box center [558, 190] width 372 height 29
drag, startPoint x: 381, startPoint y: 188, endPoint x: 453, endPoint y: 192, distance: 72.1
click at [453, 192] on div "Auto Buddy" at bounding box center [558, 190] width 372 height 29
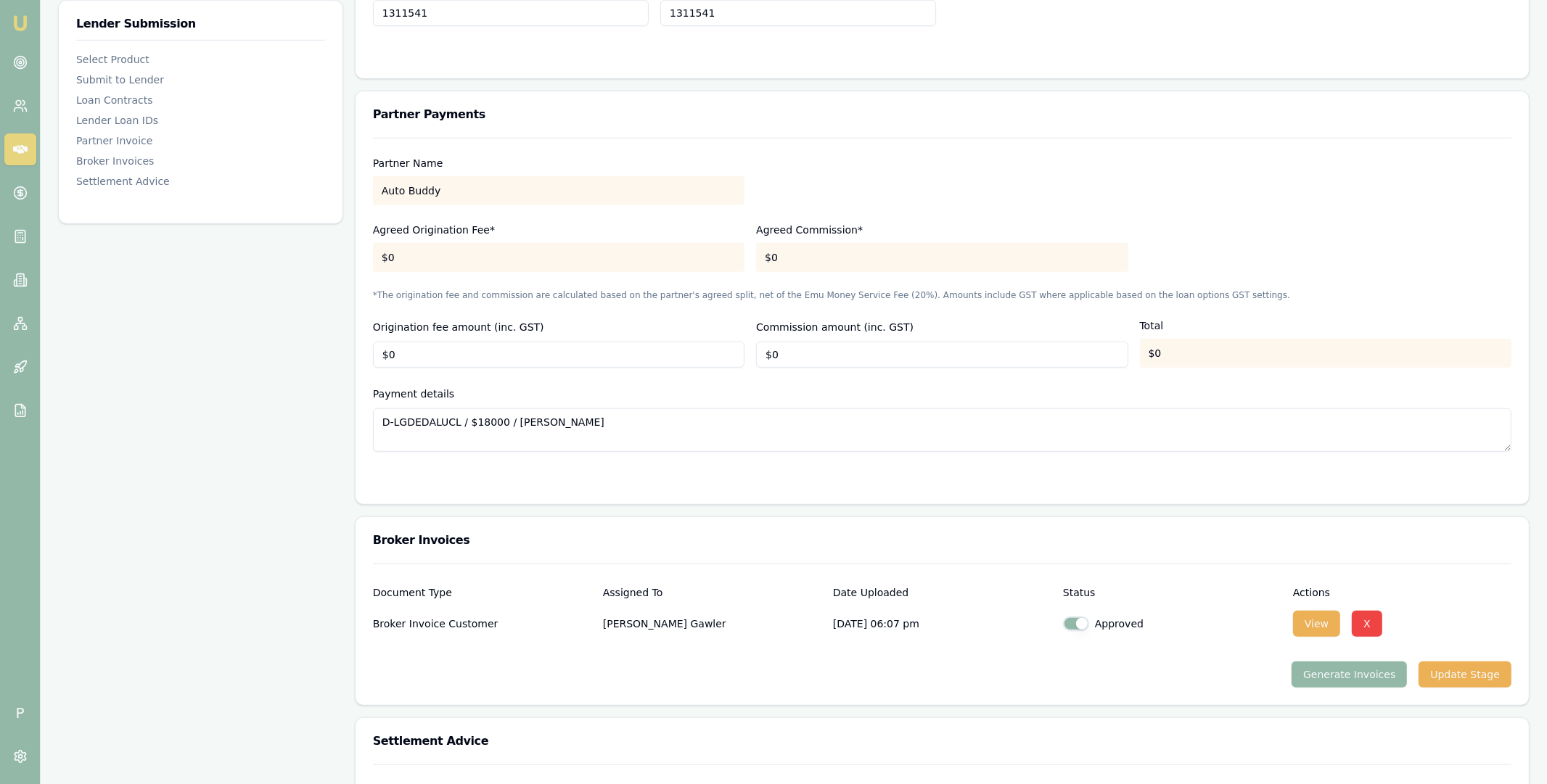
click at [512, 218] on div "Partner Name Auto Buddy Agreed Origination Fee* $0 Agreed Commission* $0 *The o…" at bounding box center [941, 295] width 1138 height 314
drag, startPoint x: 374, startPoint y: 232, endPoint x: 484, endPoint y: 228, distance: 110.1
click at [484, 228] on p "Agreed Origination Fee*" at bounding box center [558, 229] width 372 height 14
drag, startPoint x: 758, startPoint y: 230, endPoint x: 869, endPoint y: 230, distance: 111.0
click at [869, 230] on p "Agreed Commission*" at bounding box center [941, 229] width 372 height 14
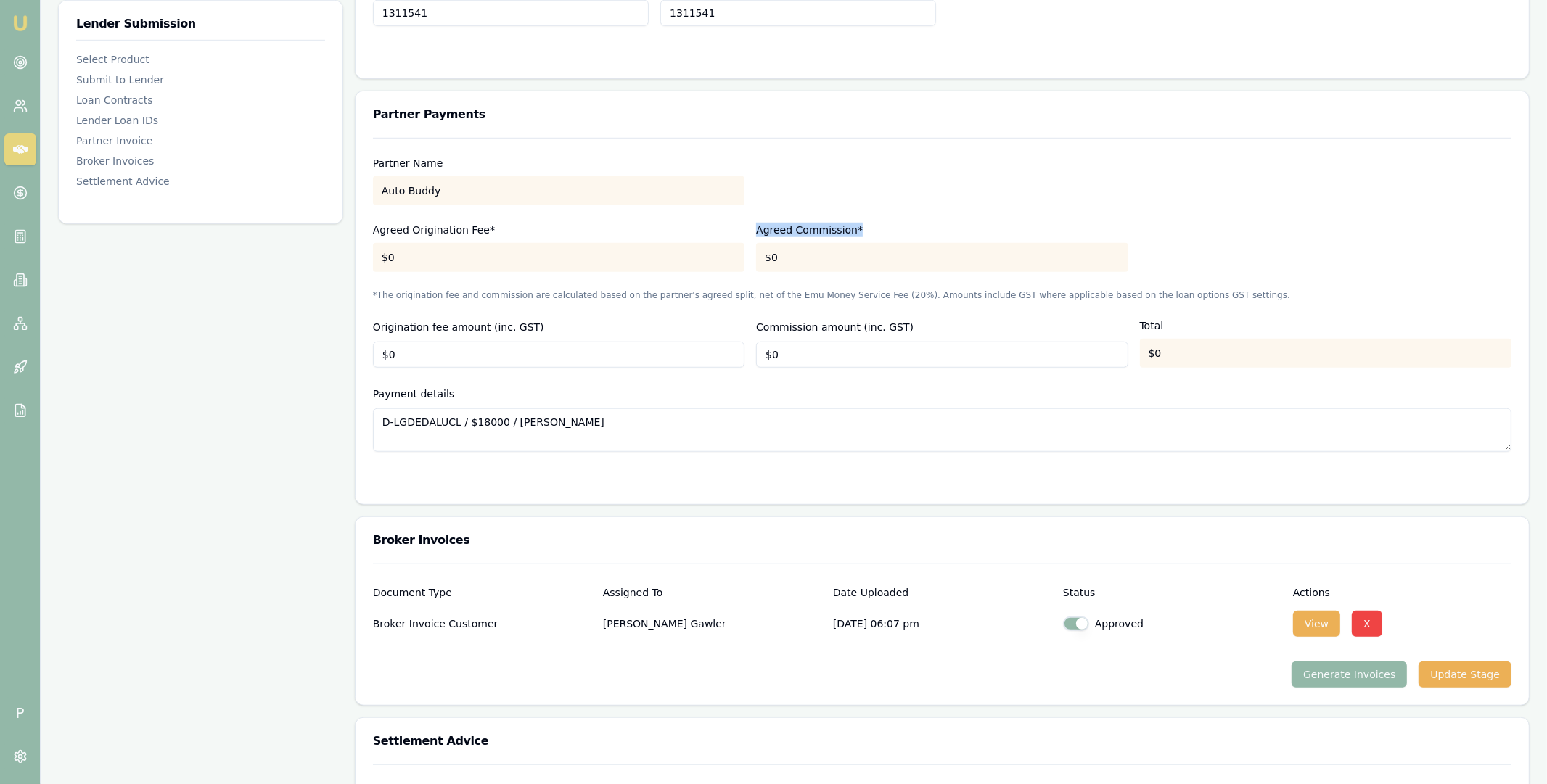
click at [870, 228] on p "Agreed Commission*" at bounding box center [941, 229] width 372 height 14
drag, startPoint x: 765, startPoint y: 259, endPoint x: 796, endPoint y: 256, distance: 31.1
click at [796, 256] on div "$0" at bounding box center [941, 257] width 372 height 29
click at [797, 254] on div "$0" at bounding box center [941, 257] width 372 height 29
drag, startPoint x: 768, startPoint y: 259, endPoint x: 796, endPoint y: 257, distance: 28.1
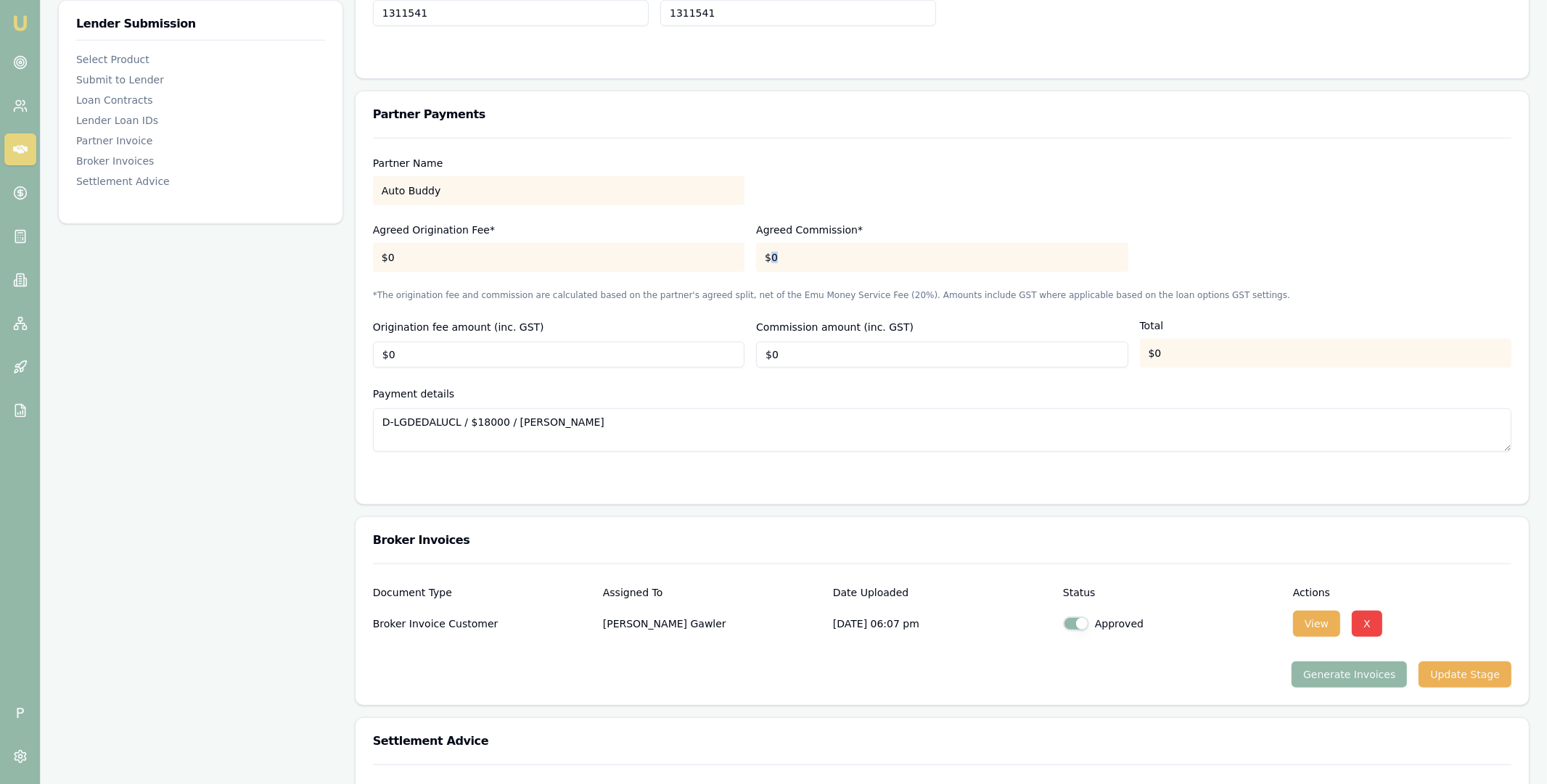
click at [796, 257] on div "$0" at bounding box center [941, 257] width 372 height 29
click at [799, 255] on div "$0" at bounding box center [941, 257] width 372 height 29
click at [379, 258] on div "$0" at bounding box center [558, 257] width 372 height 29
drag, startPoint x: 382, startPoint y: 255, endPoint x: 757, endPoint y: 263, distance: 375.1
click at [733, 261] on div "$0" at bounding box center [558, 257] width 372 height 29
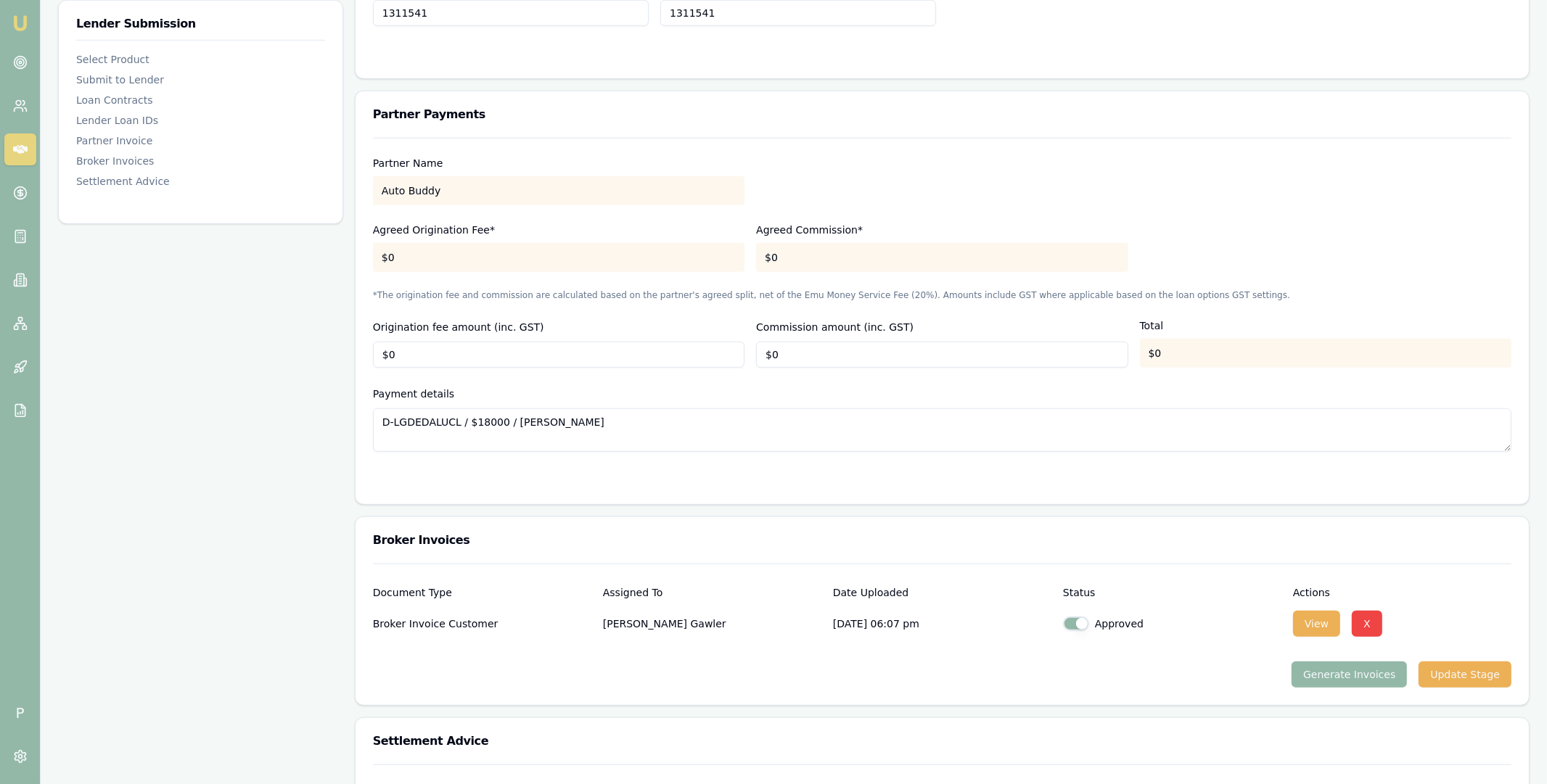
click at [777, 255] on div "$0" at bounding box center [941, 257] width 372 height 29
click at [770, 256] on div "$0" at bounding box center [941, 257] width 372 height 29
click at [558, 256] on div "$0" at bounding box center [558, 257] width 372 height 29
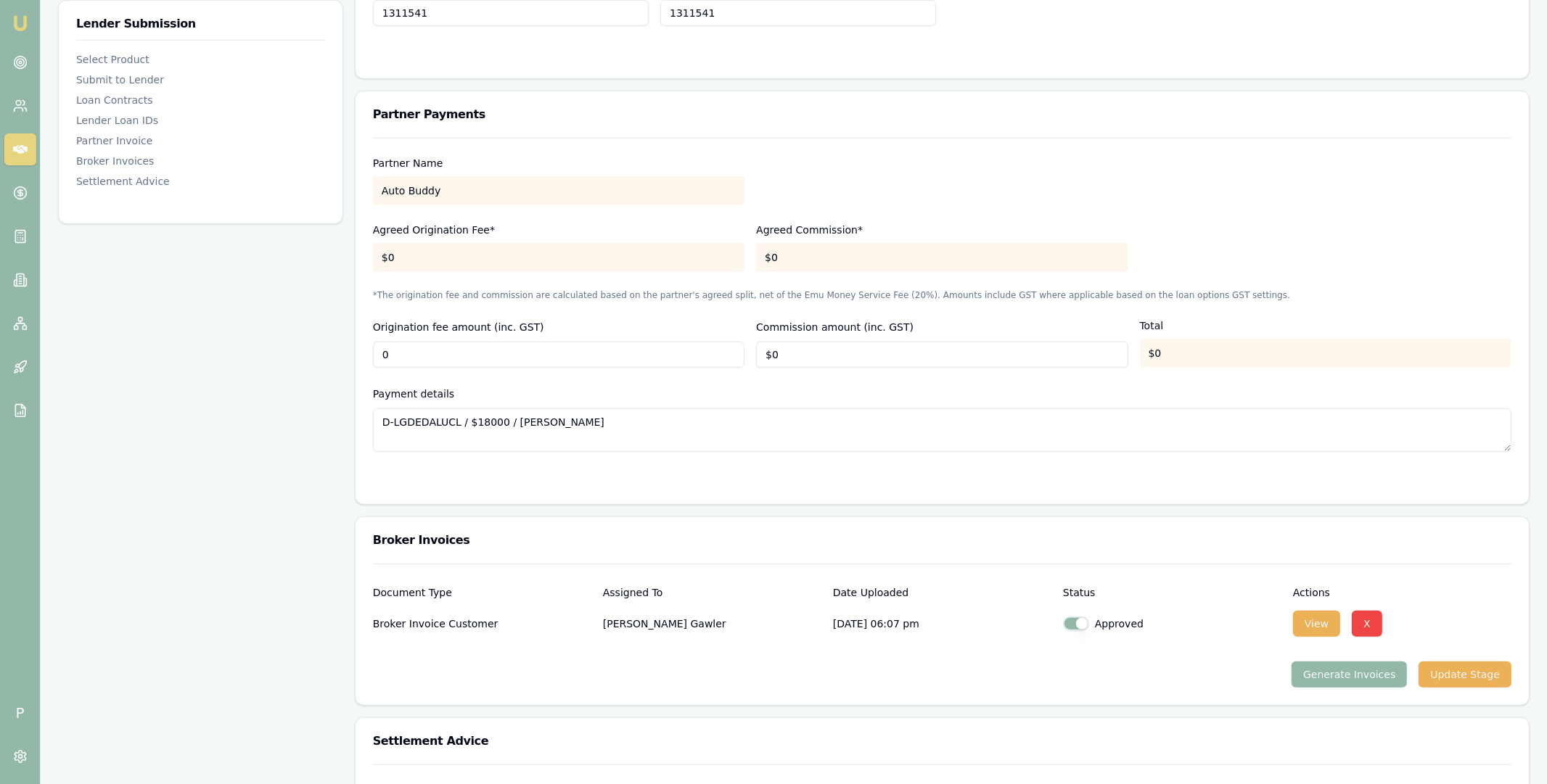
click at [463, 357] on input "0" at bounding box center [558, 355] width 372 height 26
click at [378, 328] on label "Origination fee amount (inc. GST)" at bounding box center [458, 327] width 171 height 11
click at [378, 341] on input "$0" at bounding box center [558, 355] width 372 height 26
click at [374, 328] on label "Origination fee amount (inc. GST)" at bounding box center [458, 327] width 171 height 11
click at [374, 341] on input "$0" at bounding box center [558, 355] width 372 height 26
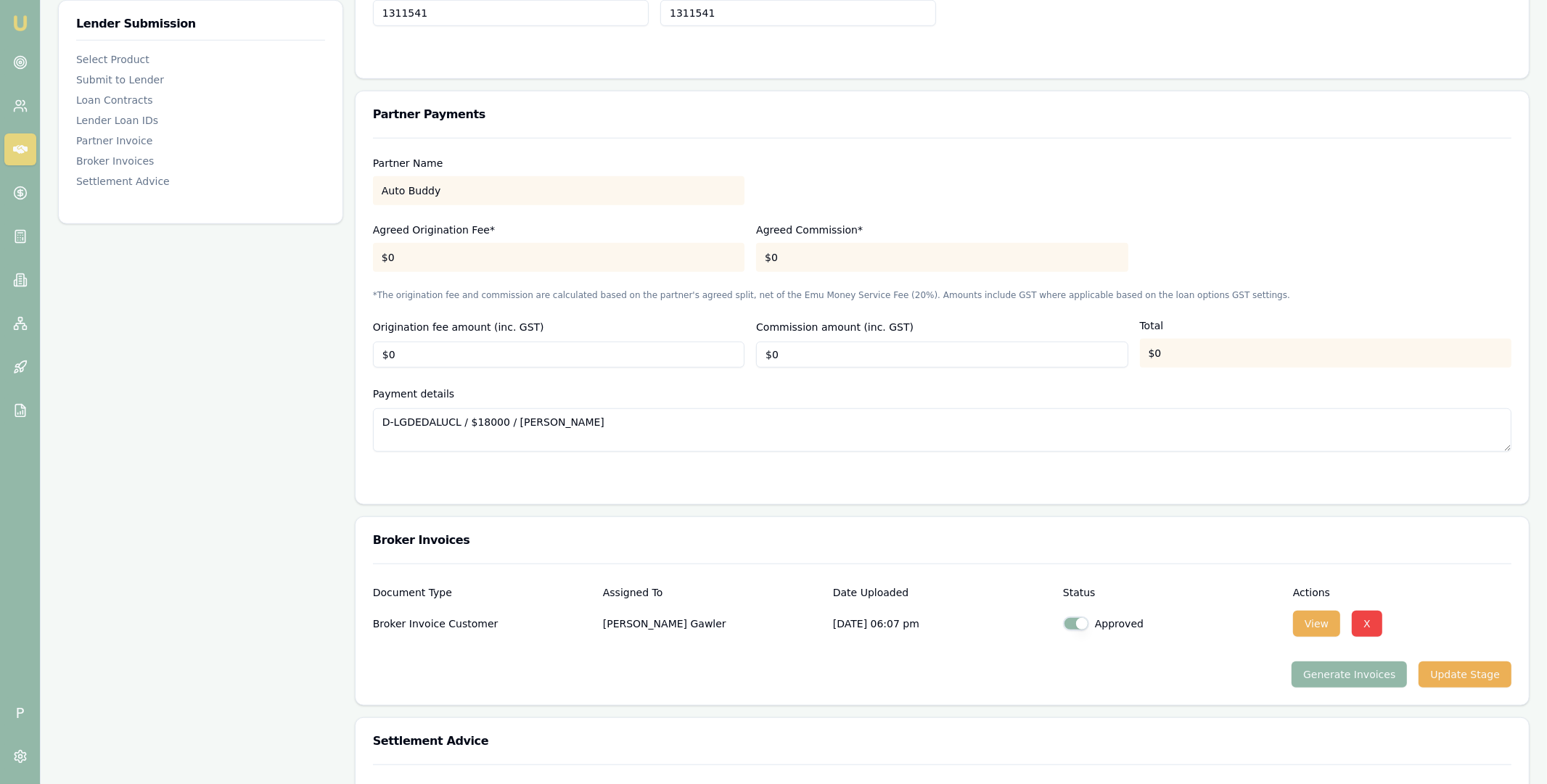
click at [571, 322] on div "Origination fee amount (inc. GST) $0" at bounding box center [558, 343] width 372 height 49
click at [805, 387] on div "Payment details D-LGDEDALUCL / $18000 / Stephen Gawler" at bounding box center [941, 418] width 1138 height 67
click at [412, 375] on div "Partner Name Auto Buddy Agreed Origination Fee* $0 Agreed Commission* $0 *The o…" at bounding box center [941, 295] width 1138 height 314
drag, startPoint x: 403, startPoint y: 357, endPoint x: 378, endPoint y: 357, distance: 25.0
click at [378, 356] on input "0" at bounding box center [558, 355] width 372 height 26
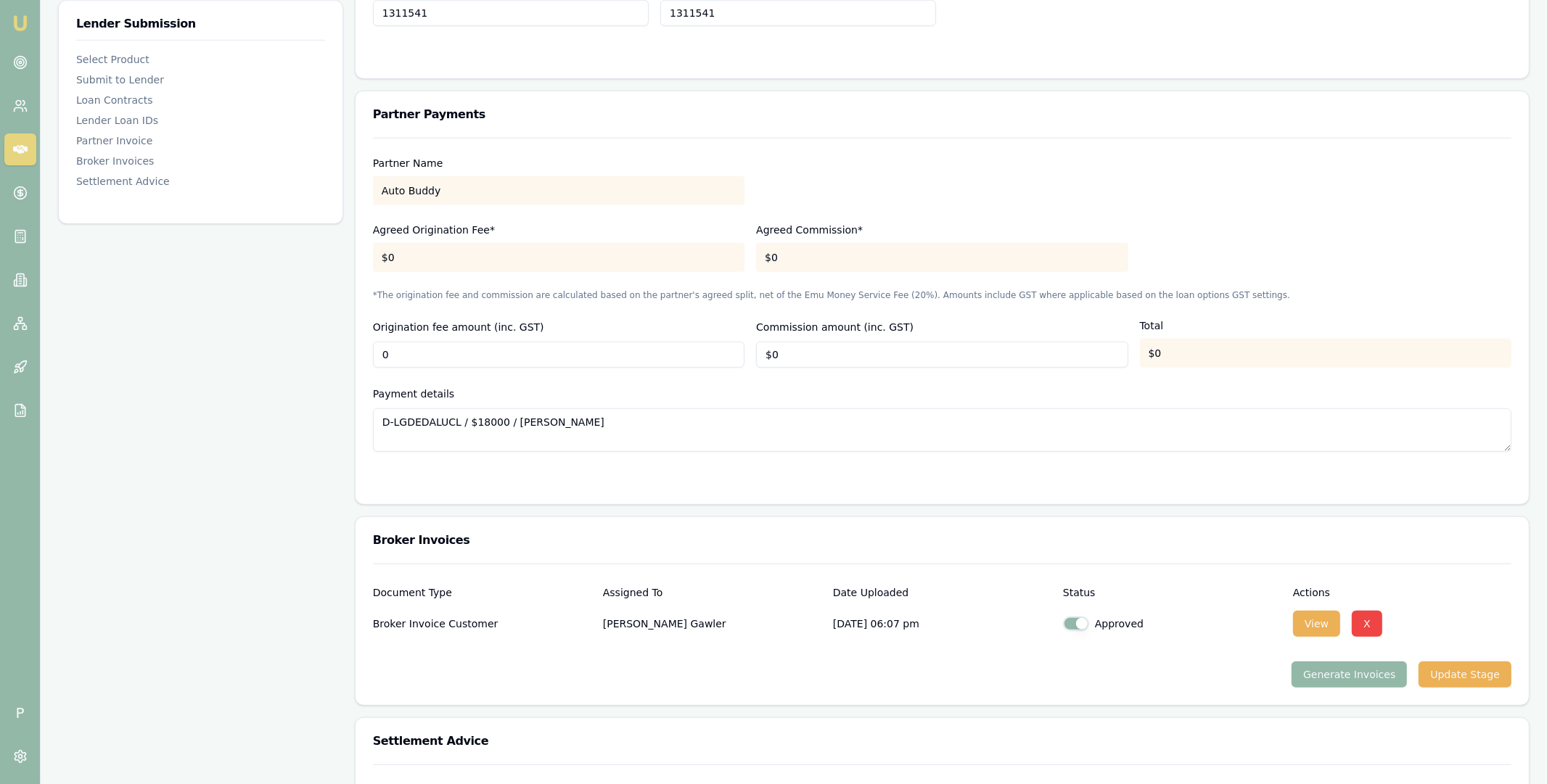
type input "$0"
click at [780, 354] on input "0" at bounding box center [941, 355] width 372 height 26
drag, startPoint x: 780, startPoint y: 357, endPoint x: 752, endPoint y: 357, distance: 28.0
click at [752, 357] on div "Origination fee amount (inc. GST) $0 Commission amount (inc. GST) 0 Total $0" at bounding box center [941, 343] width 1138 height 49
click at [749, 351] on div "Origination fee amount (inc. GST) $0 Commission amount (inc. GST) $0 Total $0" at bounding box center [941, 343] width 1138 height 49
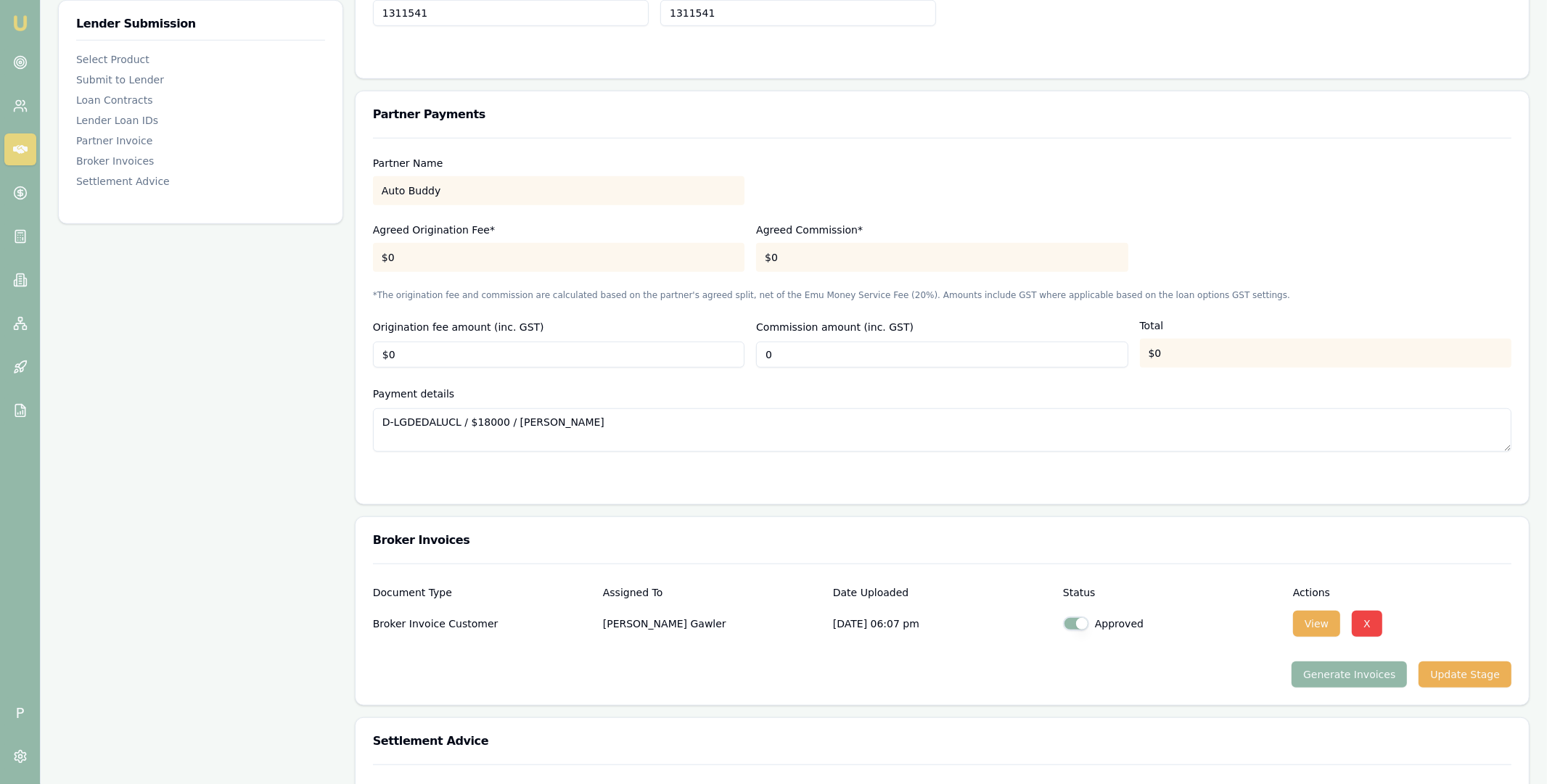
click at [799, 357] on input "0" at bounding box center [941, 355] width 372 height 26
drag, startPoint x: 783, startPoint y: 356, endPoint x: 752, endPoint y: 357, distance: 31.0
click at [752, 357] on div "Origination fee amount (inc. GST) $0 Commission amount (inc. GST) 0 Total $0" at bounding box center [941, 343] width 1138 height 49
type input "$0"
click at [749, 350] on div "Origination fee amount (inc. GST) $0 Commission amount (inc. GST) $0 Total $0" at bounding box center [941, 343] width 1138 height 49
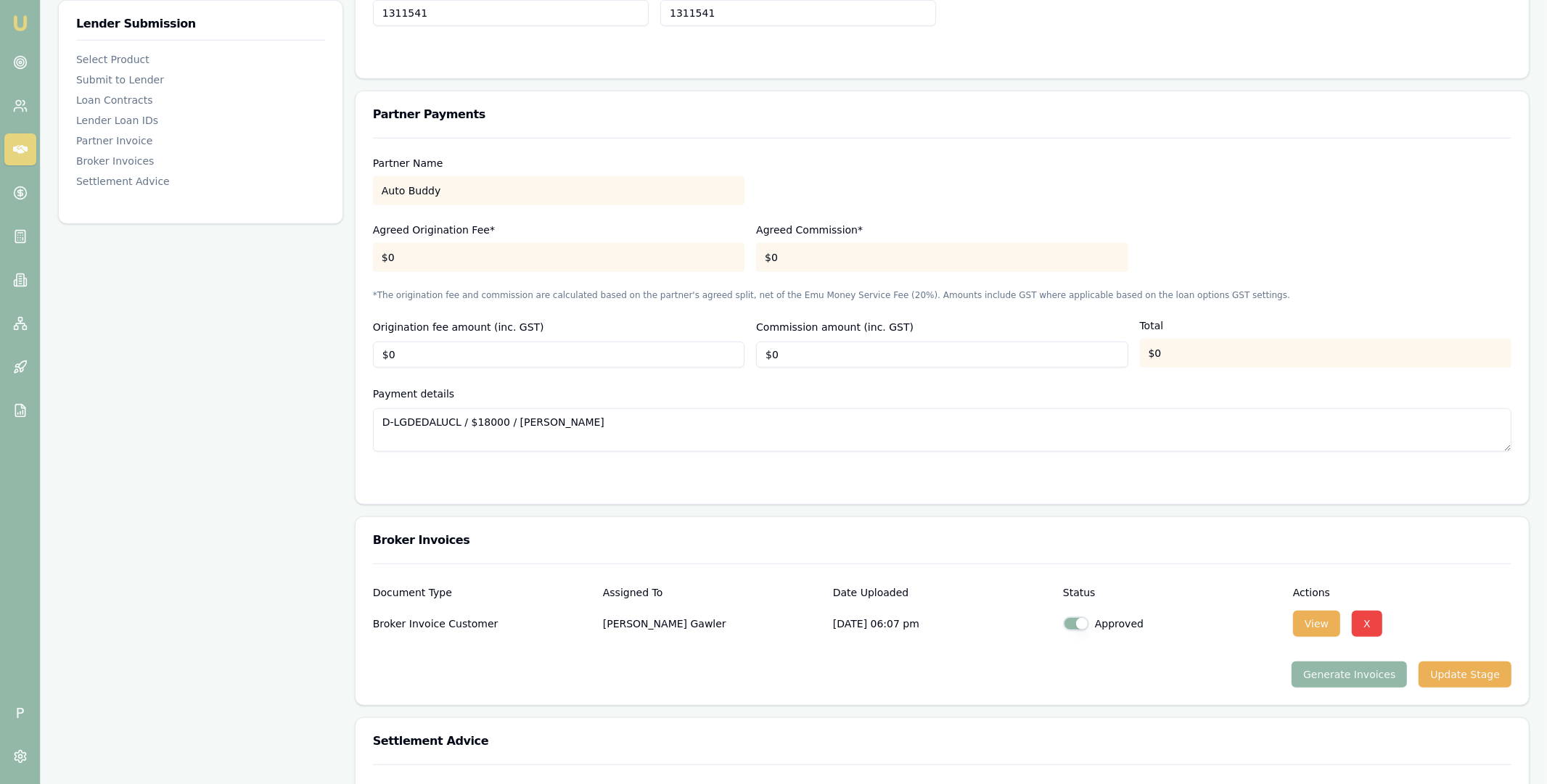
click at [748, 390] on div "Payment details D-LGDEDALUCL / $18000 / Stephen Gawler" at bounding box center [941, 418] width 1138 height 67
click at [772, 382] on div "Partner Name Auto Buddy Agreed Origination Fee* $0 Agreed Commission* $0 *The o…" at bounding box center [941, 295] width 1138 height 314
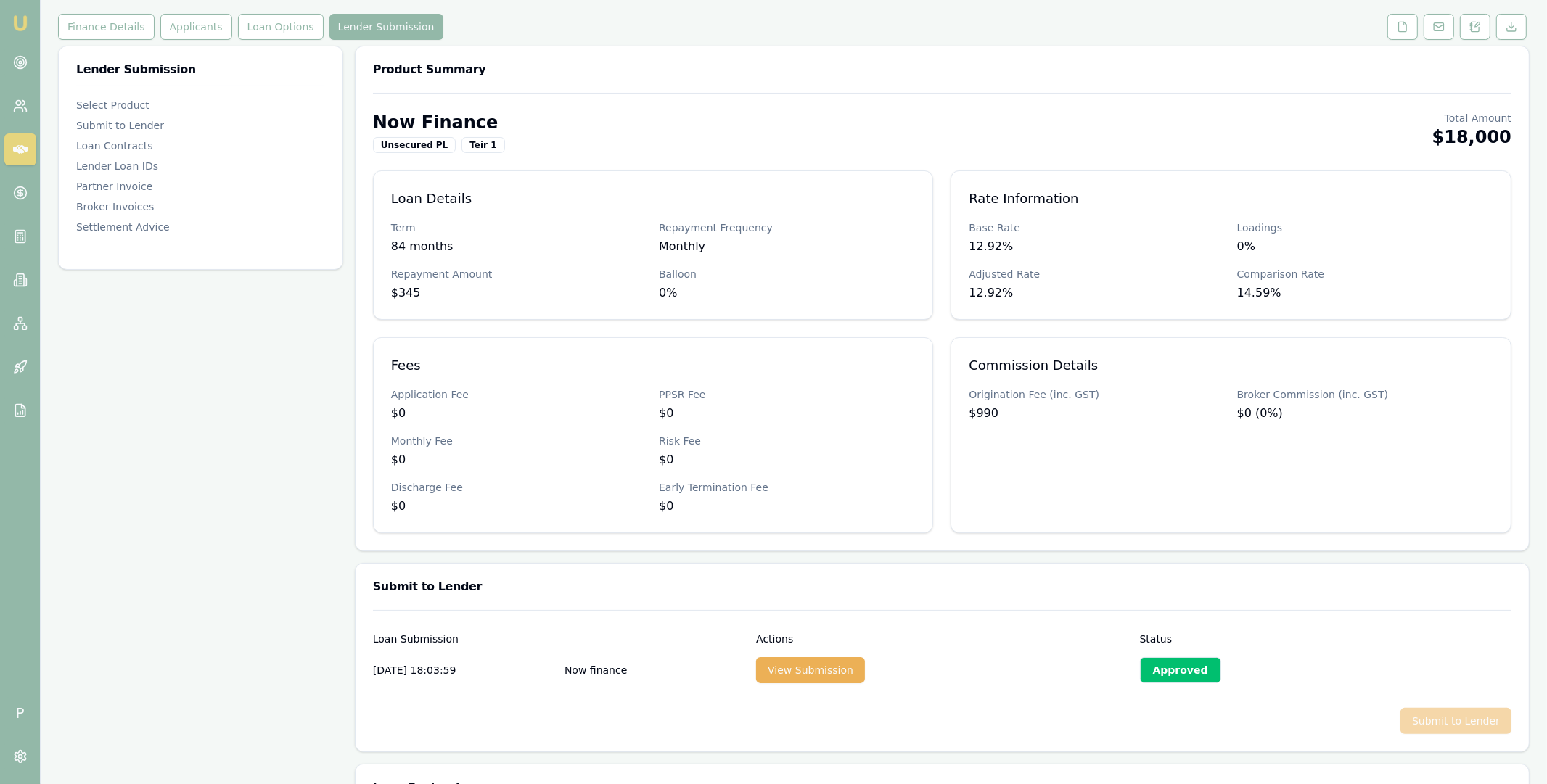
scroll to position [0, 0]
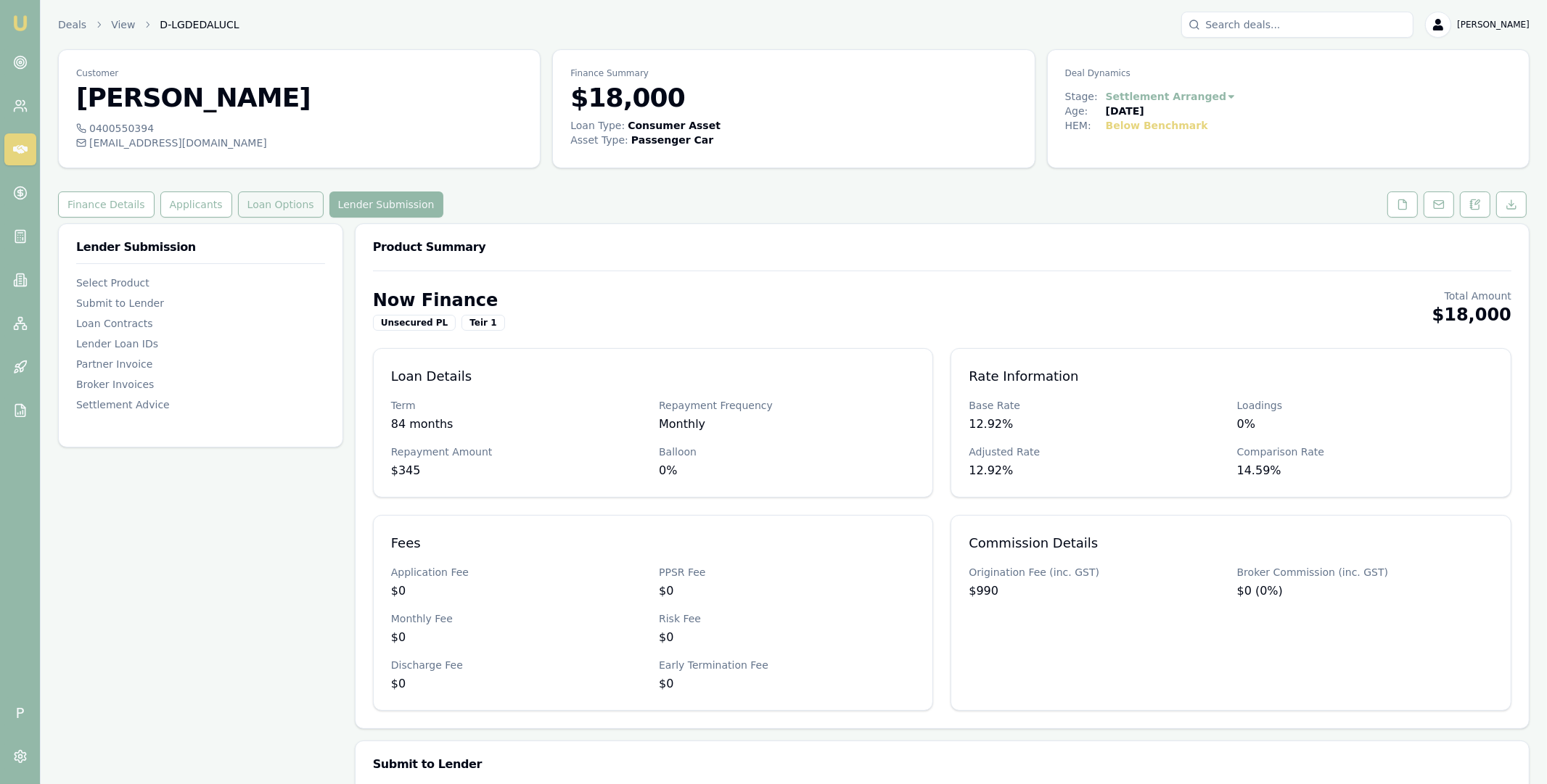
click at [283, 211] on button "Loan Options" at bounding box center [281, 204] width 86 height 26
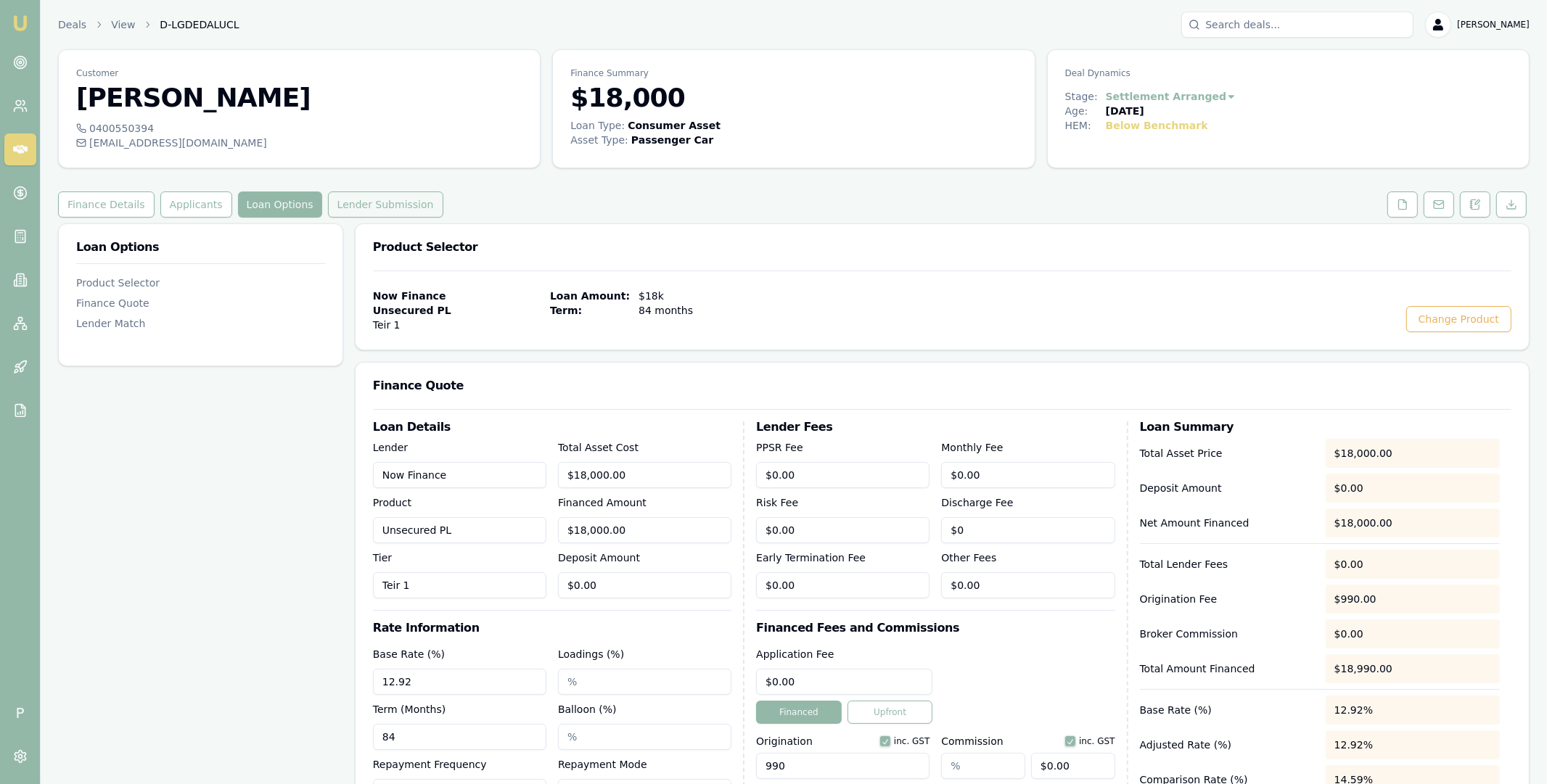
click at [408, 200] on button "Lender Submission" at bounding box center [386, 204] width 115 height 26
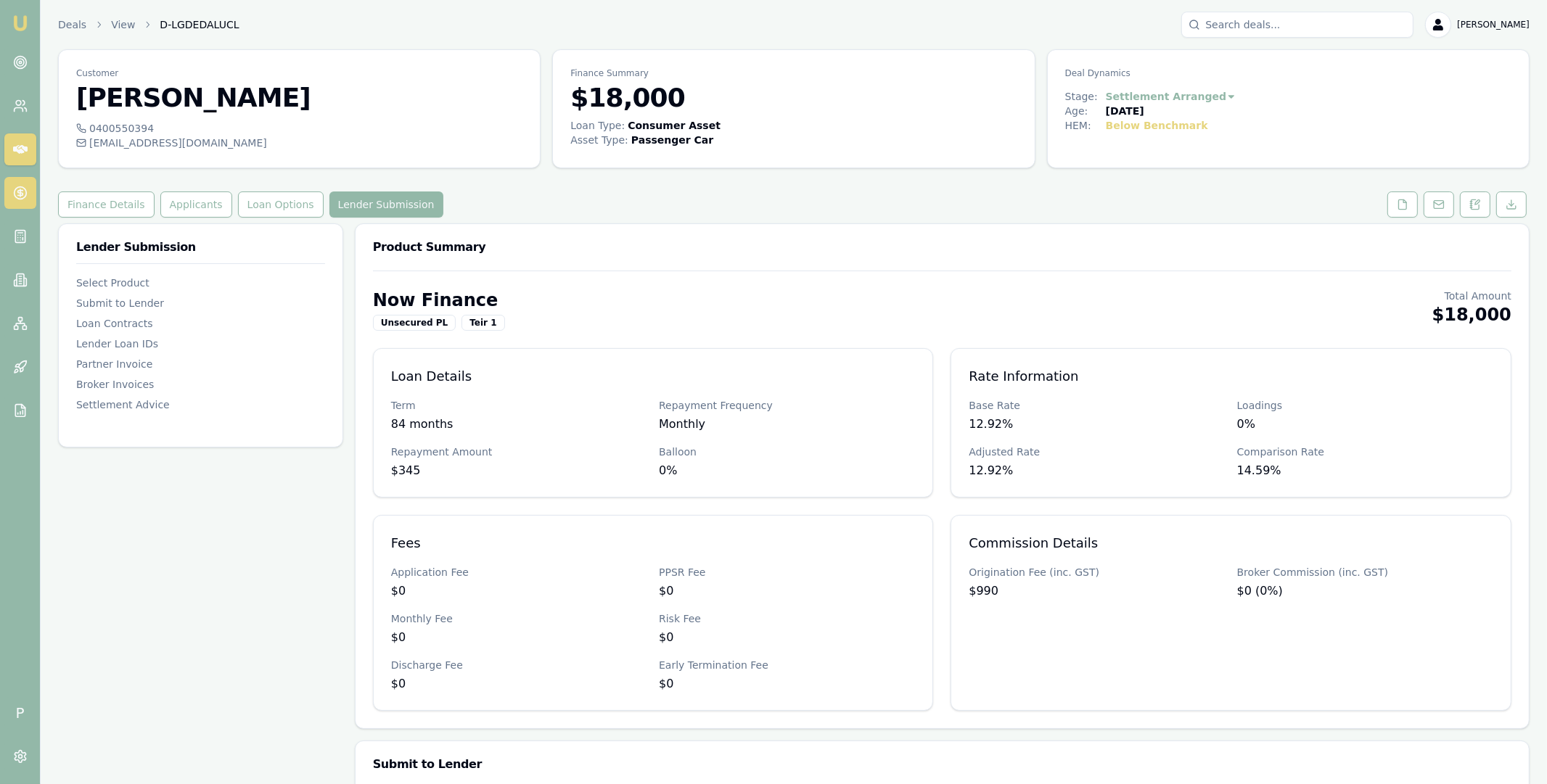
click at [29, 187] on link at bounding box center [21, 193] width 32 height 32
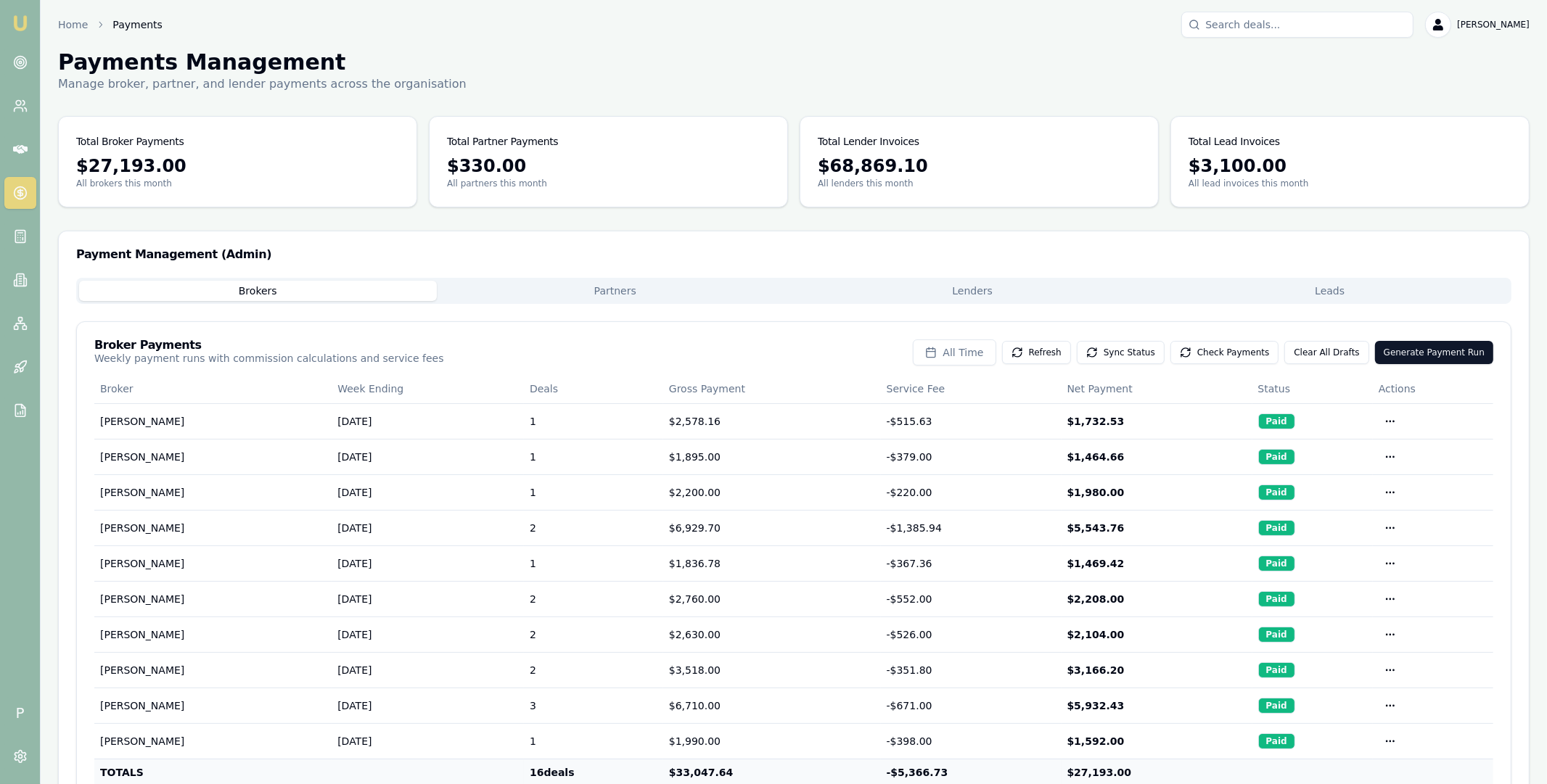
click at [665, 294] on button "Partners" at bounding box center [616, 290] width 358 height 20
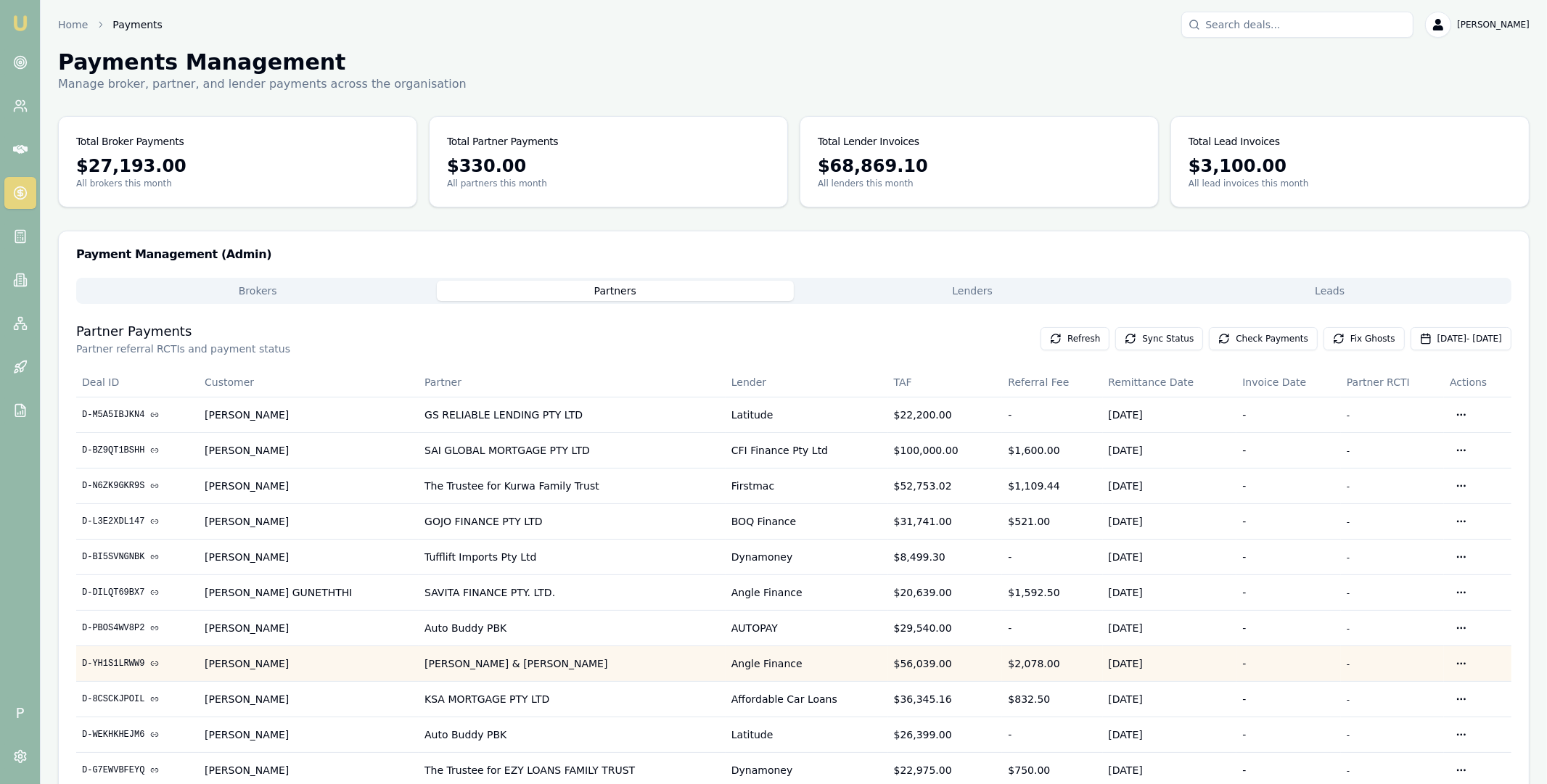
click at [129, 660] on link "D-YH1S1LRWW9" at bounding box center [137, 664] width 111 height 11
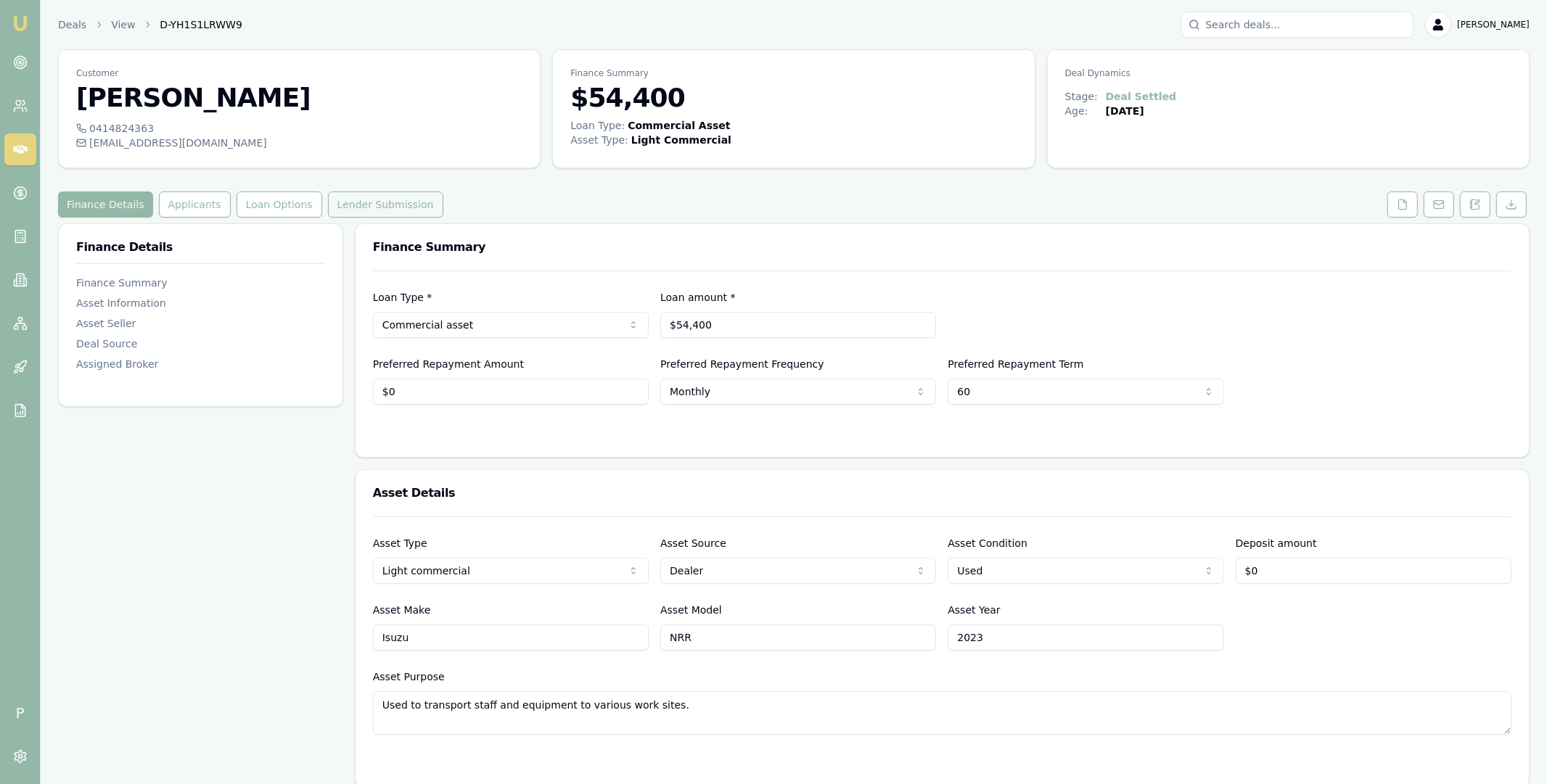
click at [389, 204] on button "Lender Submission" at bounding box center [386, 204] width 115 height 26
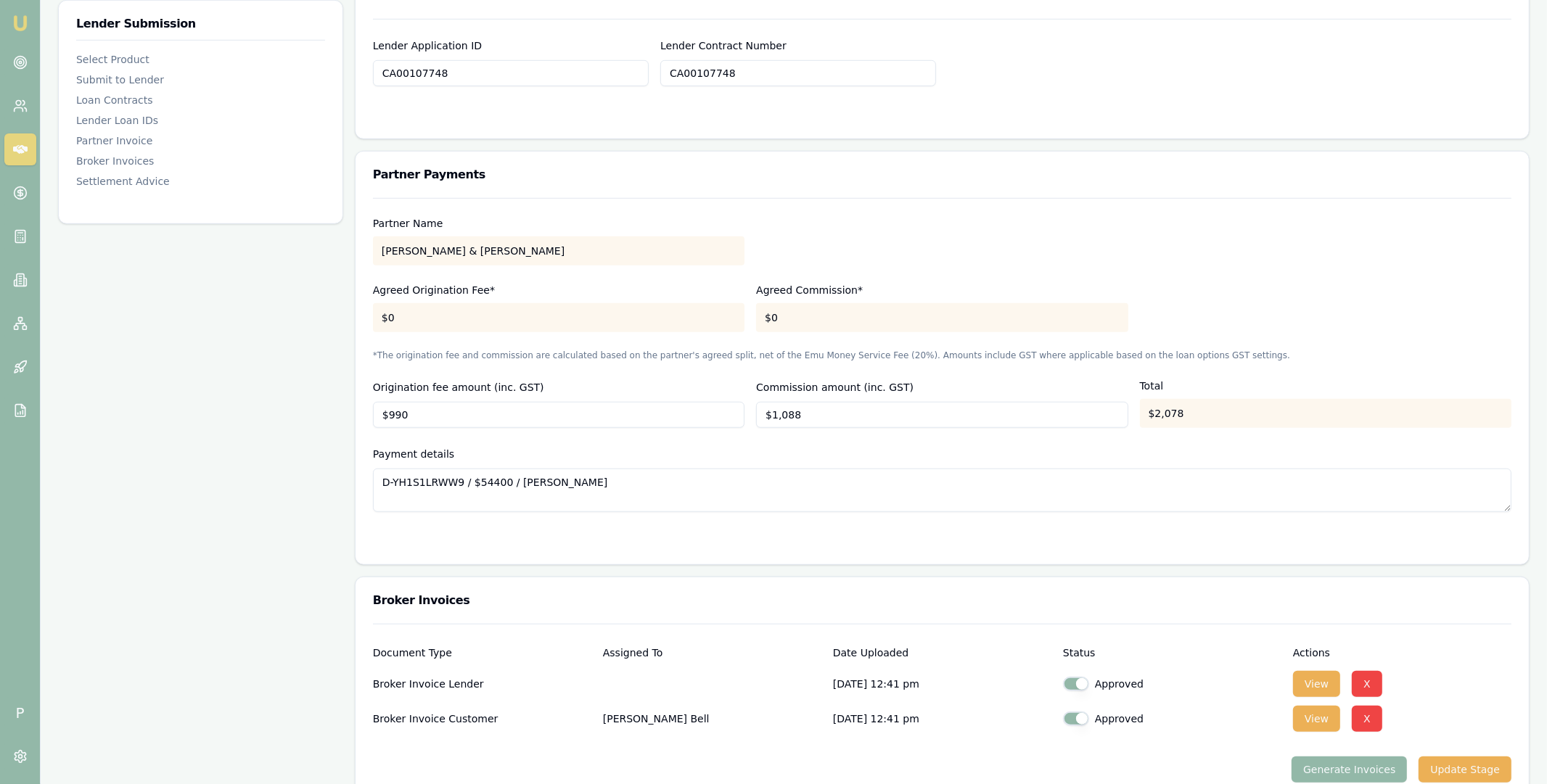
scroll to position [1409, 0]
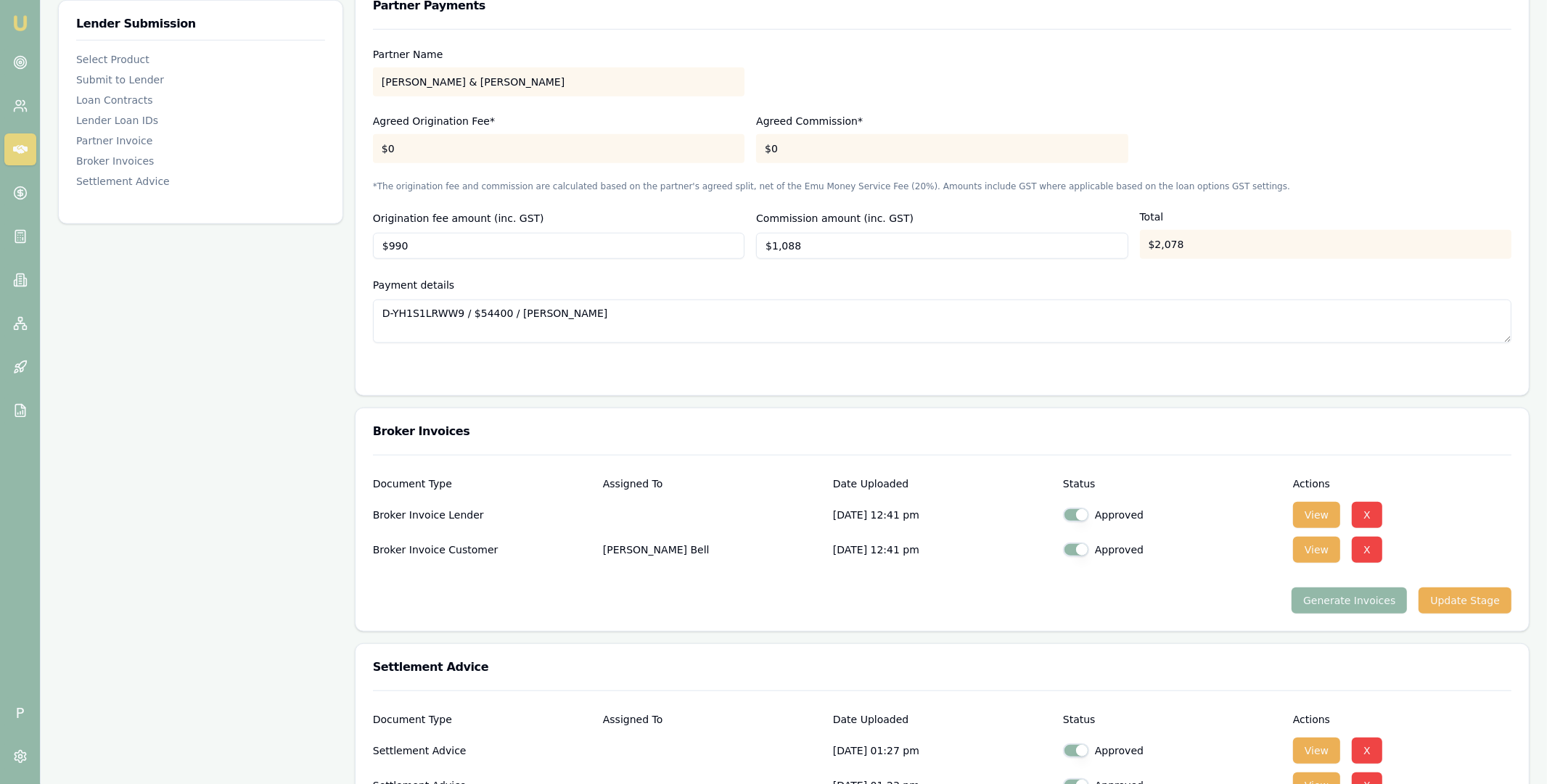
type input "1088"
click at [786, 248] on input "1088" at bounding box center [941, 246] width 372 height 26
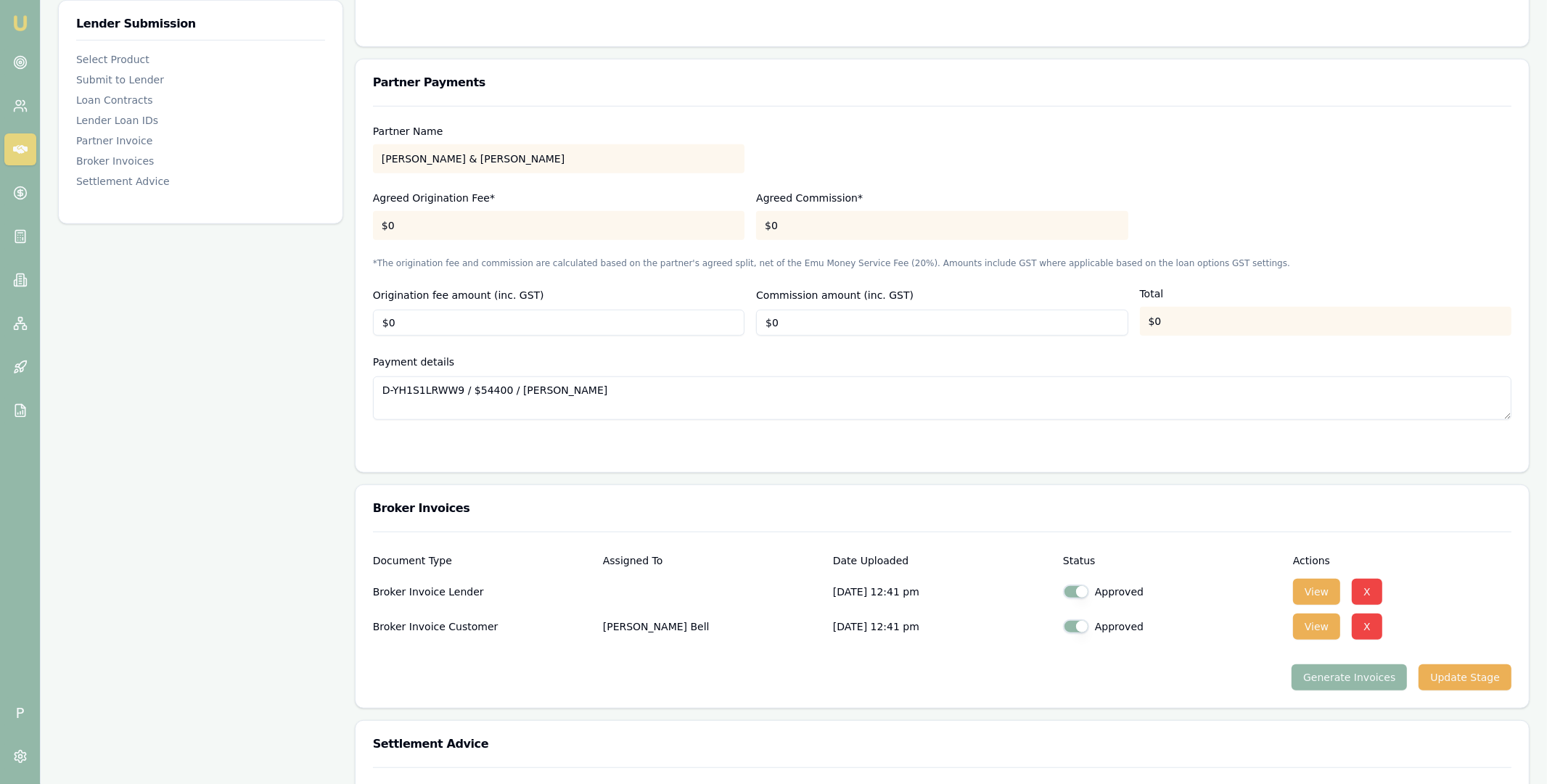
scroll to position [1312, 0]
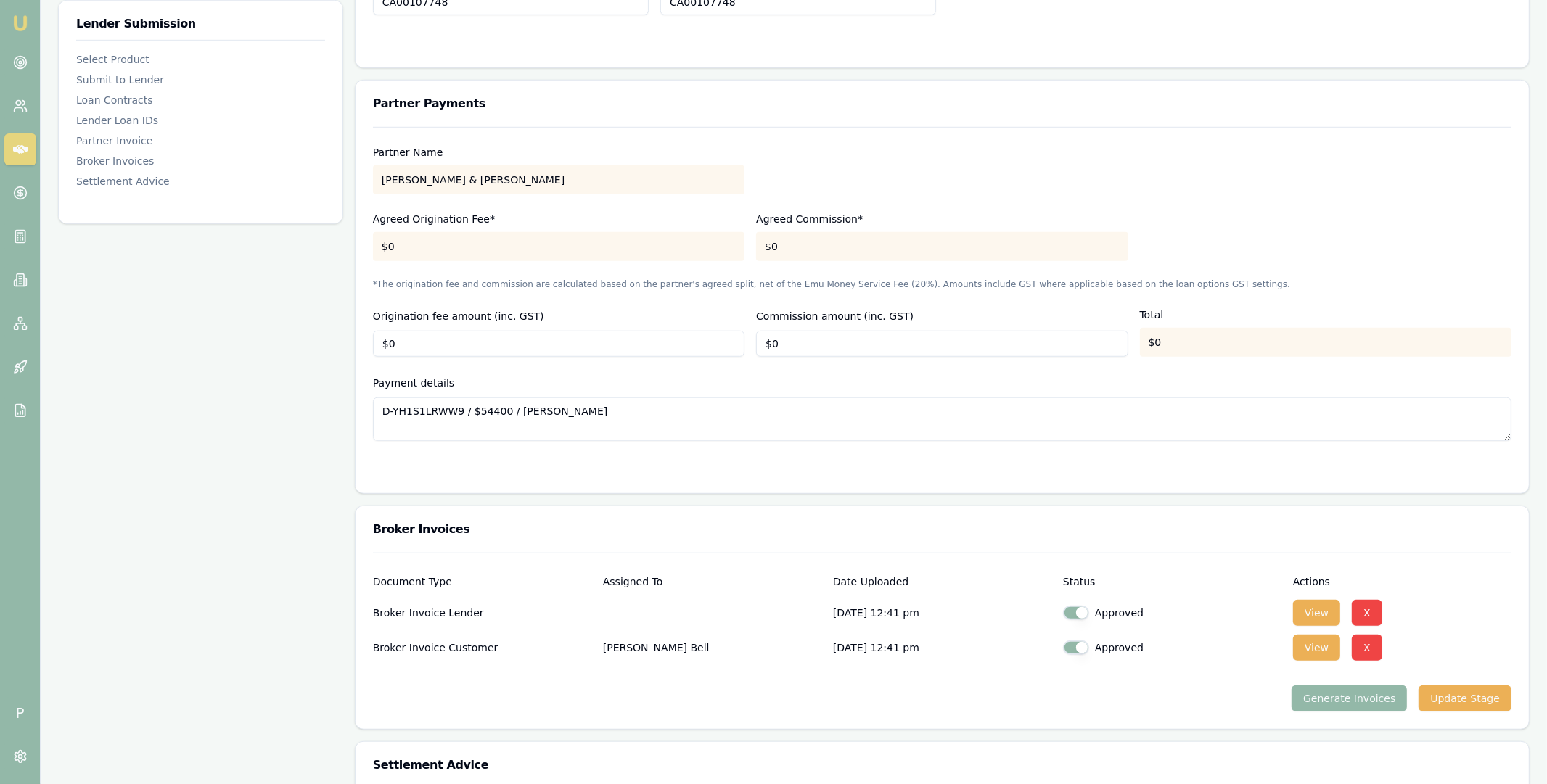
click at [24, 195] on icon at bounding box center [20, 192] width 14 height 14
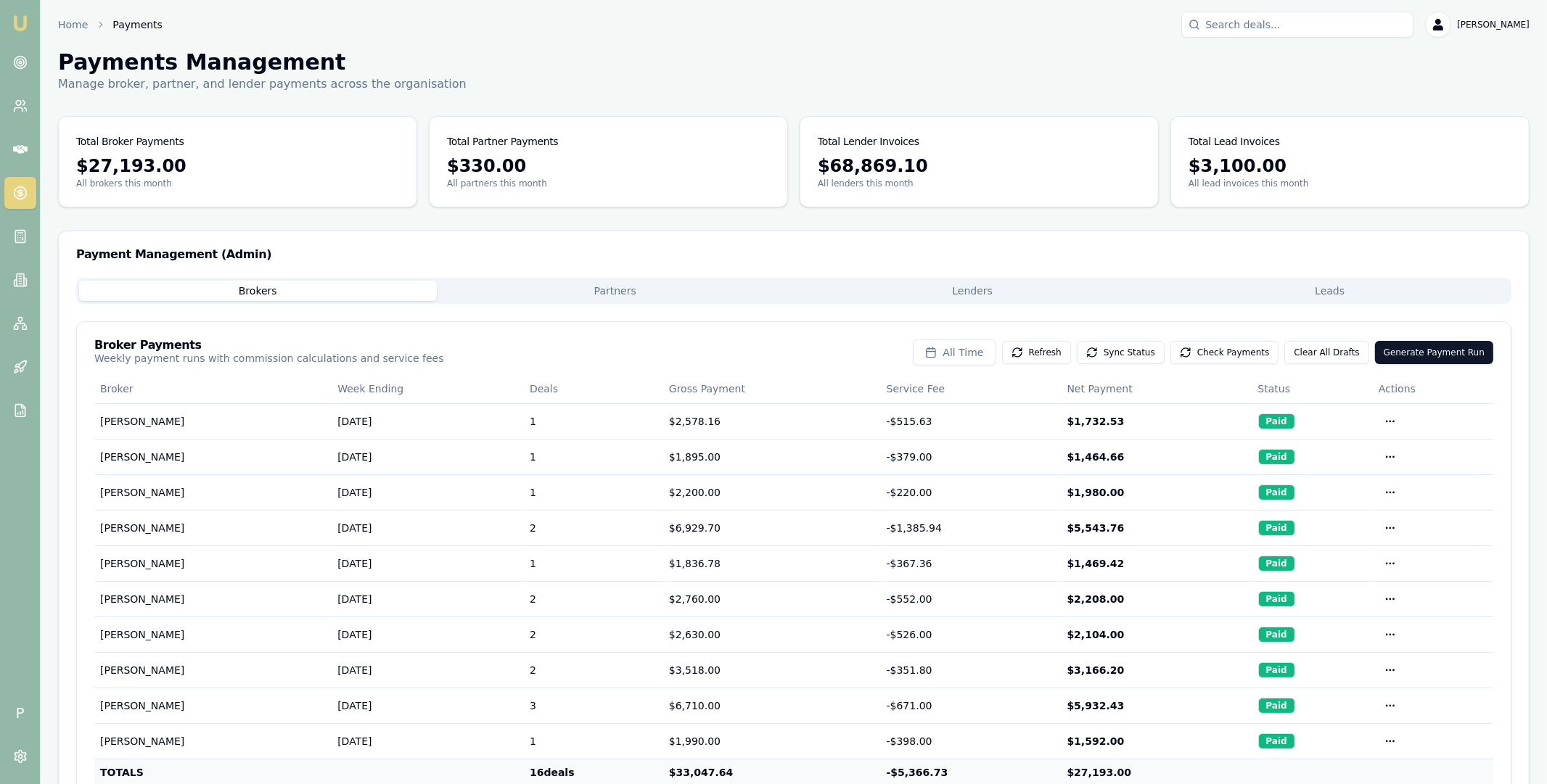
click at [705, 289] on button "Partners" at bounding box center [616, 290] width 358 height 20
